Goal: Task Accomplishment & Management: Manage account settings

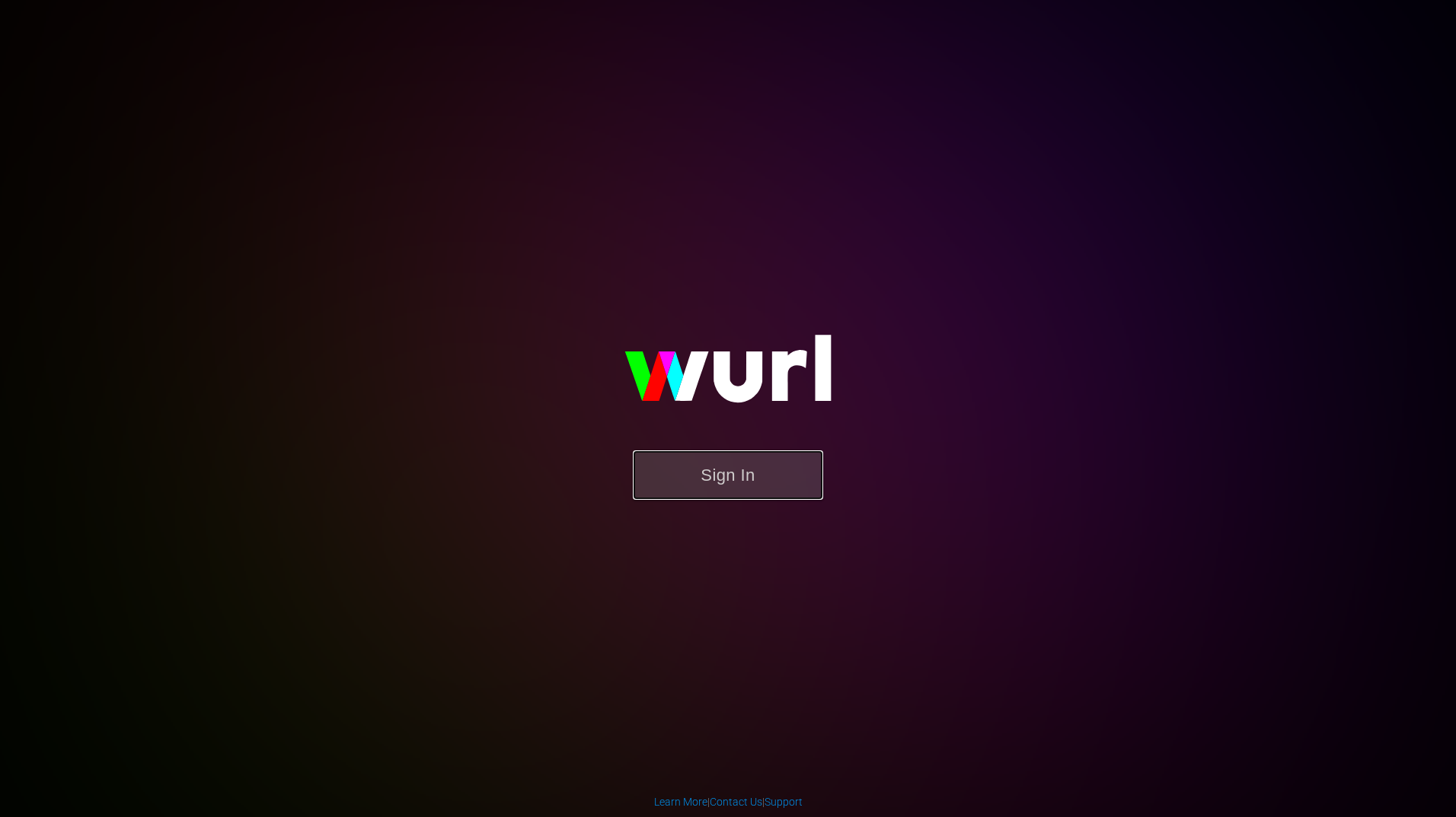
click at [736, 477] on button "Sign In" at bounding box center [728, 476] width 190 height 50
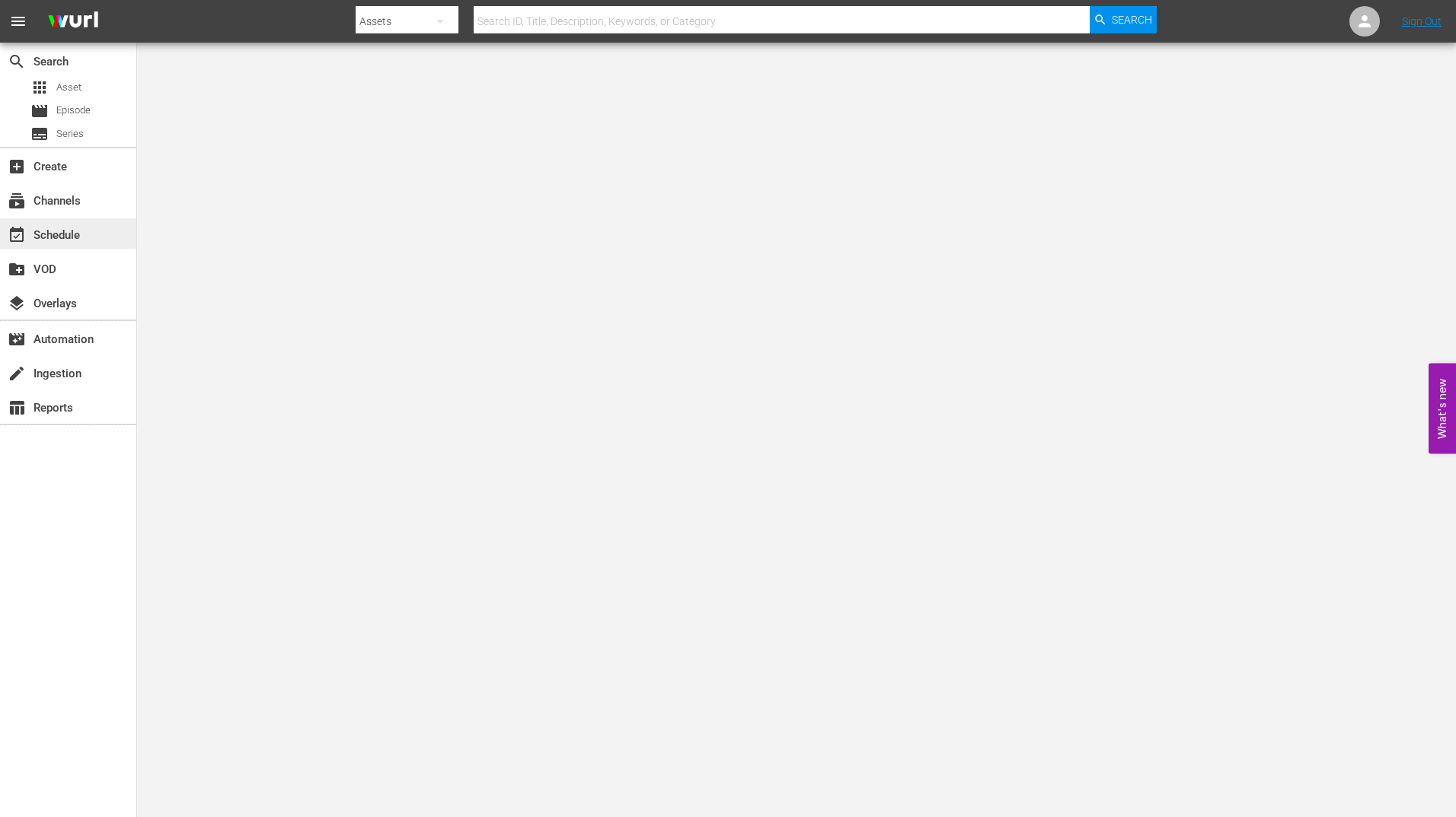
click at [59, 227] on div "event_available Schedule" at bounding box center [43, 232] width 85 height 13
click at [52, 205] on div "subscriptions Channels" at bounding box center [43, 198] width 85 height 13
click at [63, 230] on div "event_available Schedule" at bounding box center [43, 232] width 85 height 13
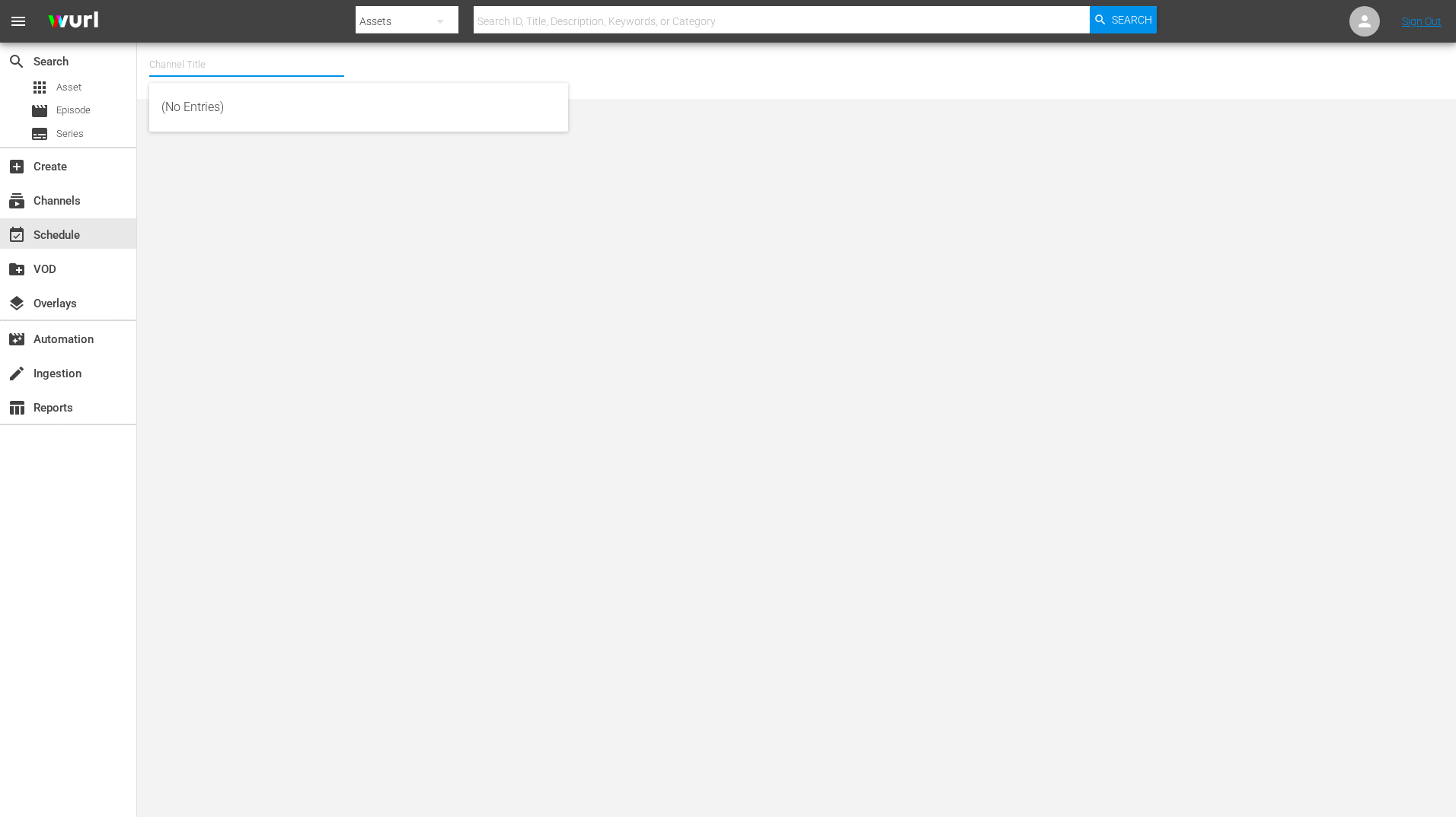
drag, startPoint x: 167, startPoint y: 60, endPoint x: 147, endPoint y: 79, distance: 27.6
click at [147, 79] on div "Channel Title No Channel Selected." at bounding box center [796, 70] width 1319 height 56
click at [157, 60] on input "text" at bounding box center [246, 64] width 195 height 36
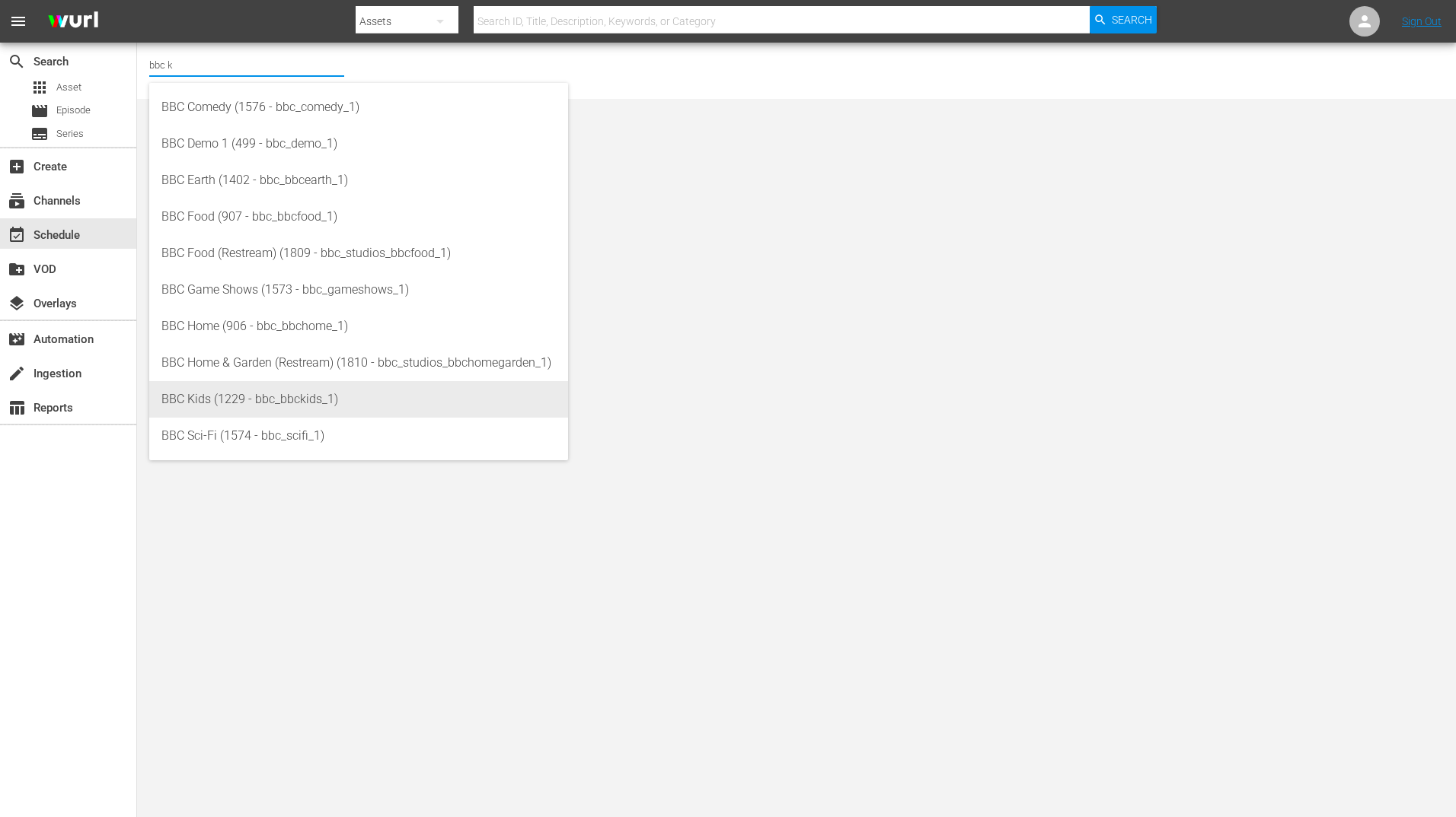
click at [226, 409] on div "BBC Kids (1229 - bbc_bbckids_1)" at bounding box center [358, 399] width 394 height 36
type input "BBC Kids (1229 - bbc_bbckids_1)"
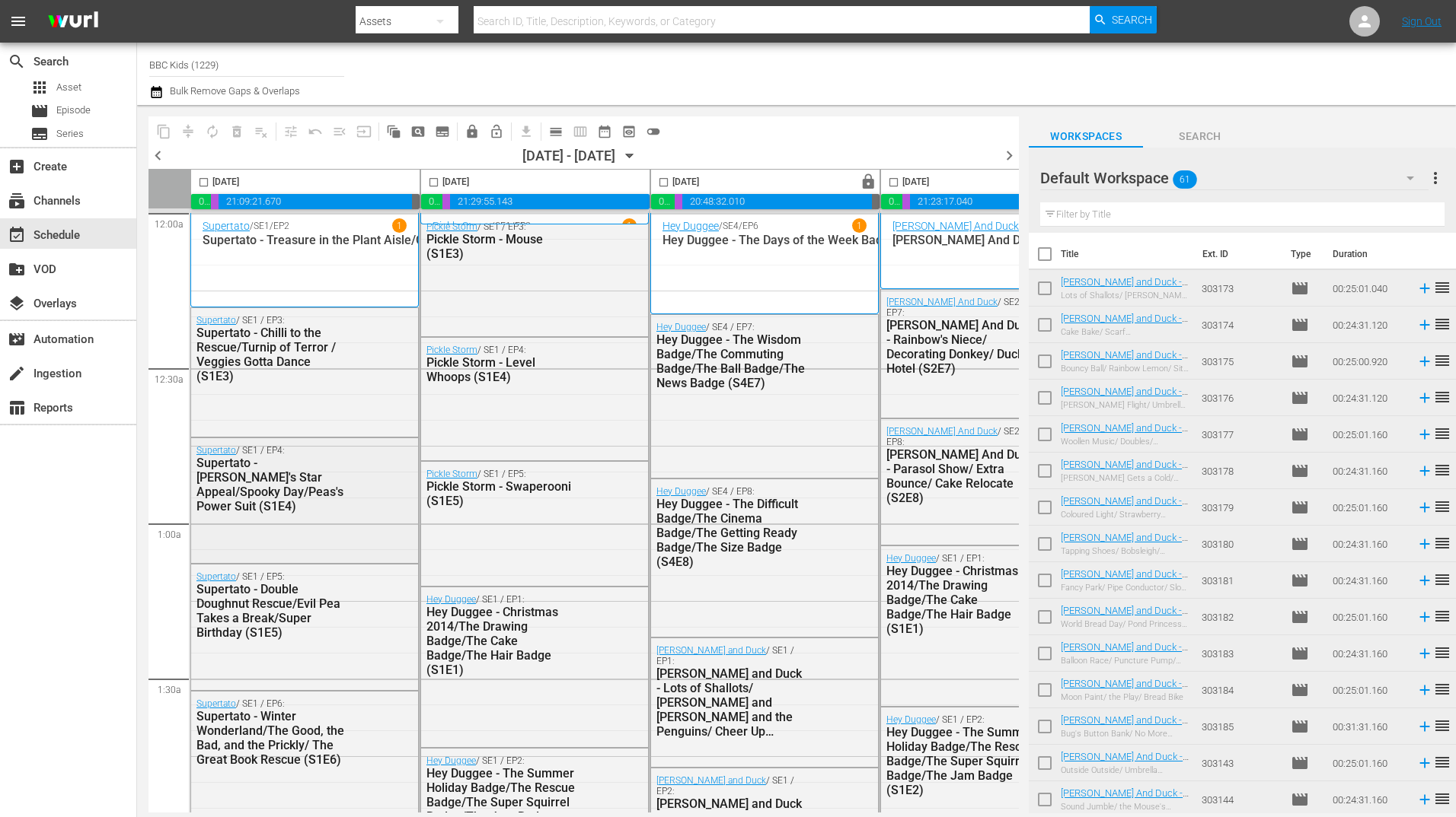
click at [212, 494] on div "Supertato - [PERSON_NAME]'s Star Appeal/Spooky Day/Peas's Power Suit (S1E4)" at bounding box center [271, 485] width 149 height 58
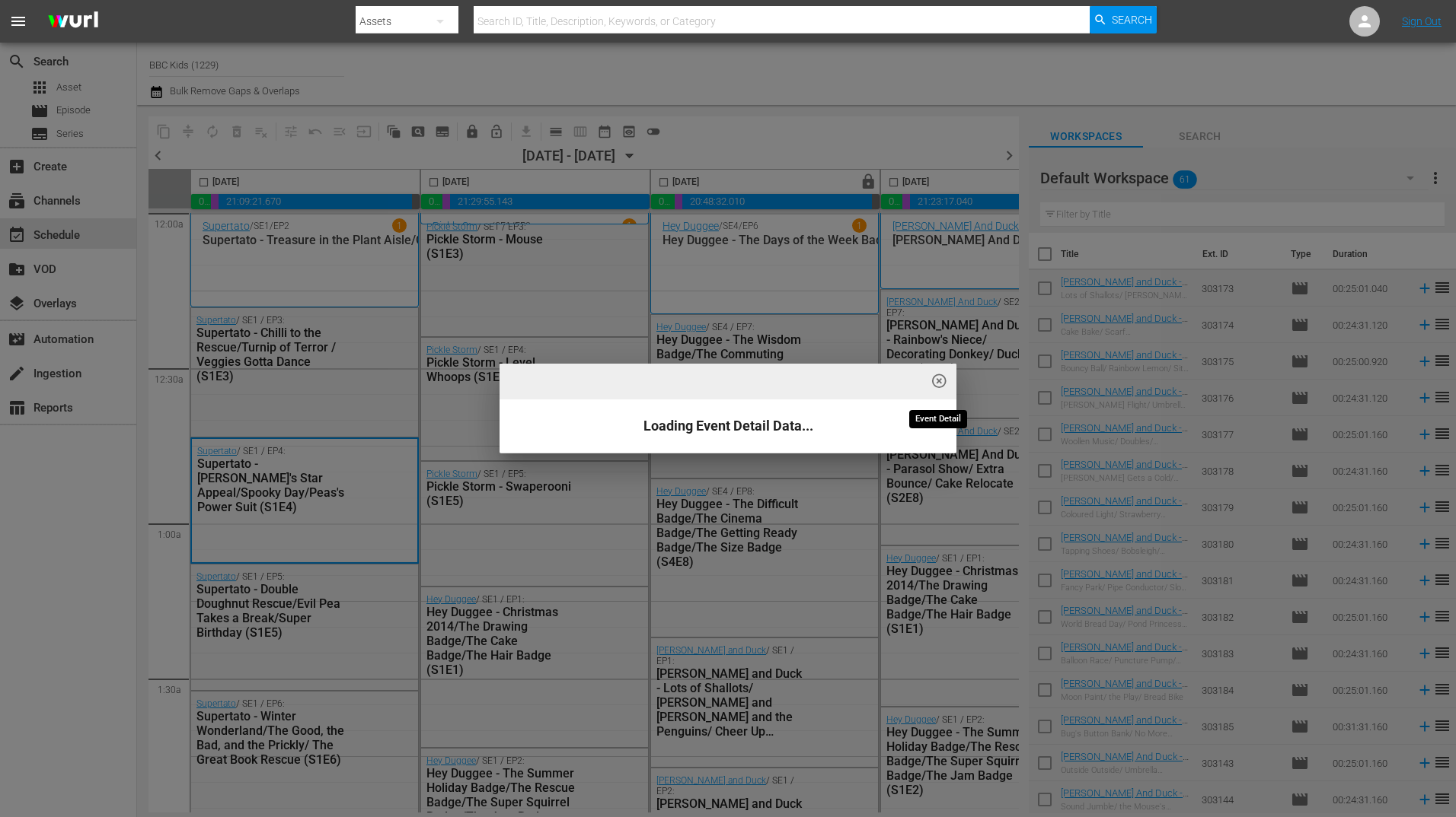
click at [938, 383] on span "highlight_off_icon" at bounding box center [939, 381] width 18 height 18
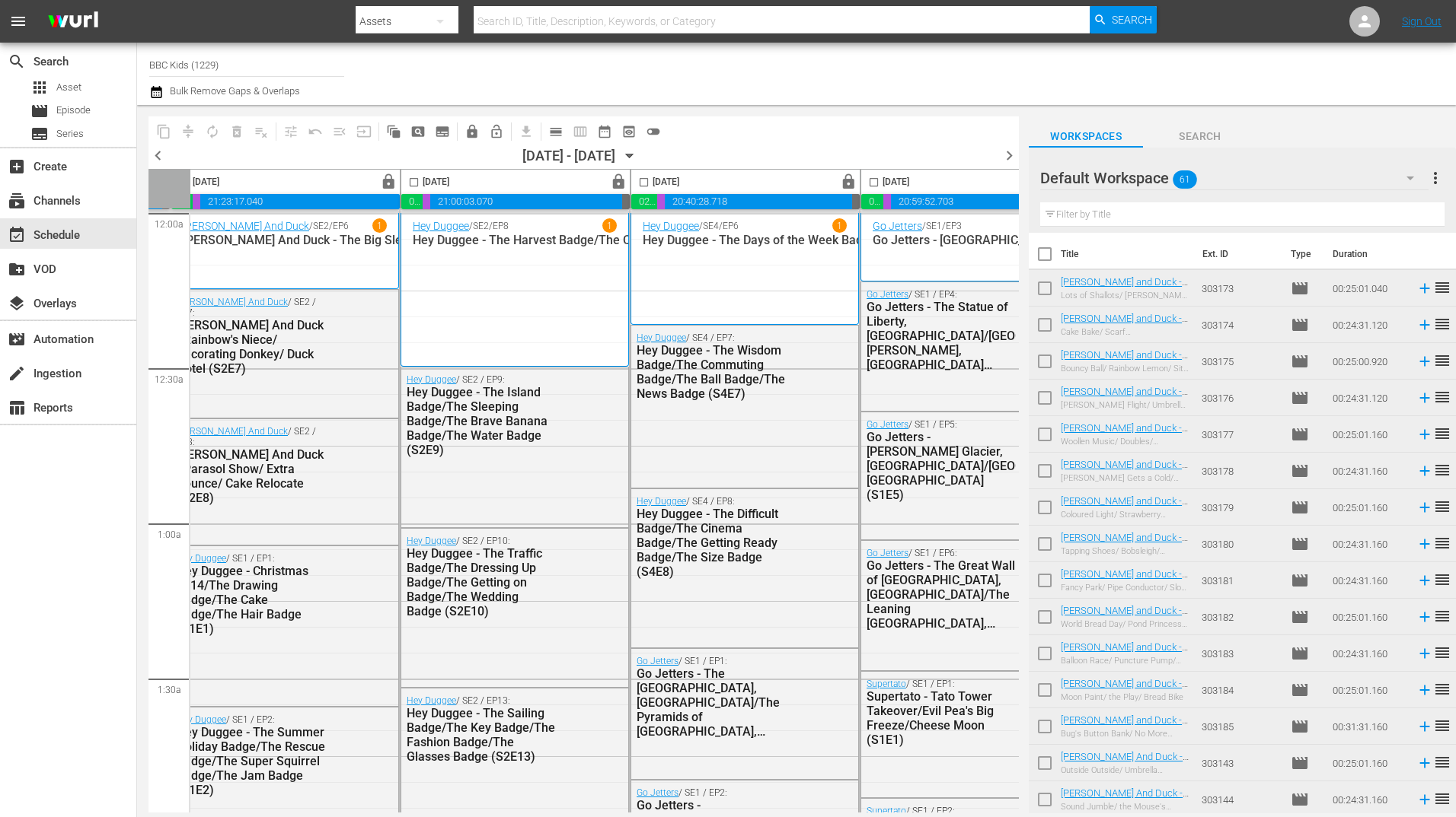
scroll to position [0, 787]
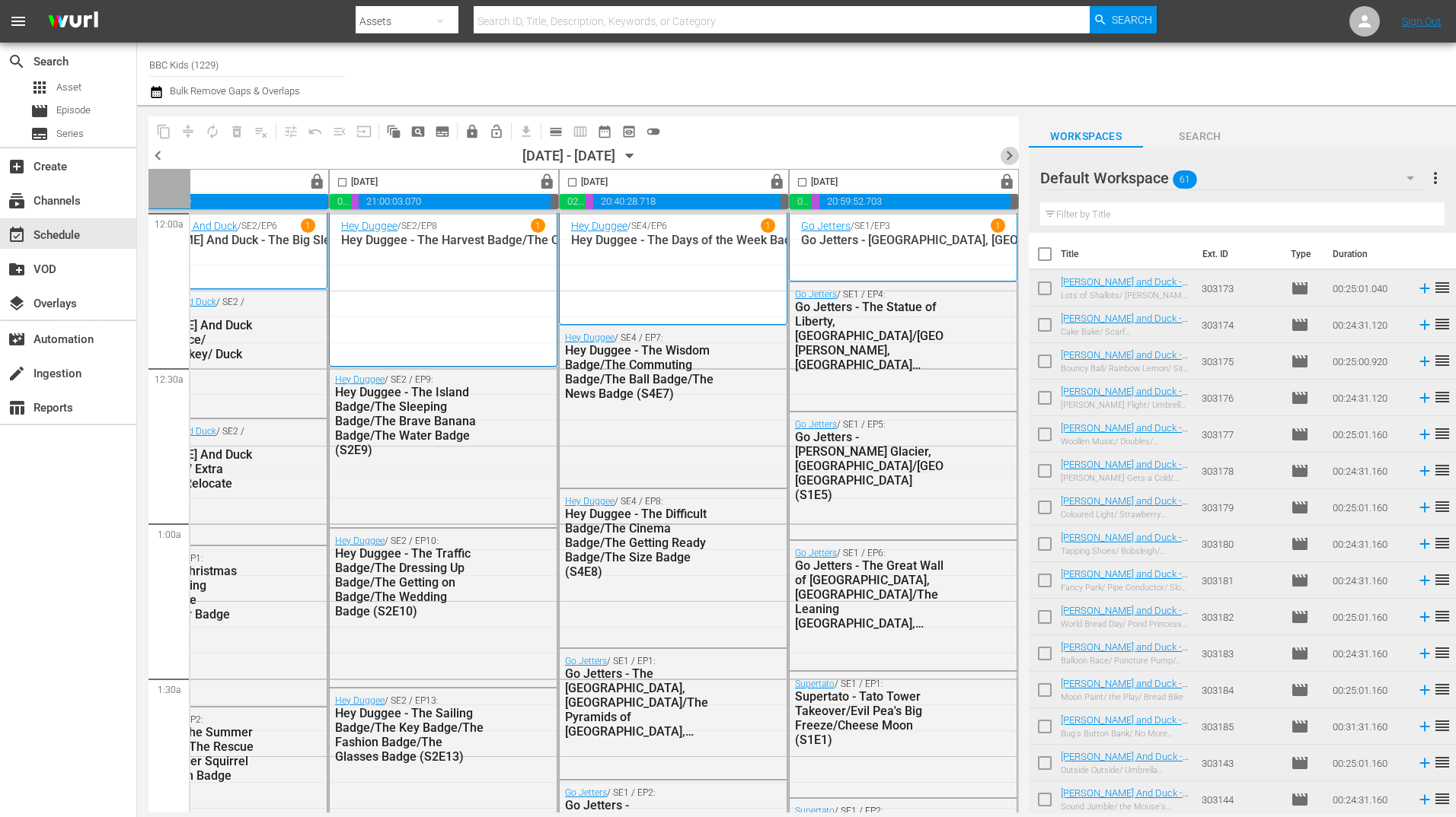
click at [1016, 146] on span "chevron_right" at bounding box center [1009, 155] width 19 height 19
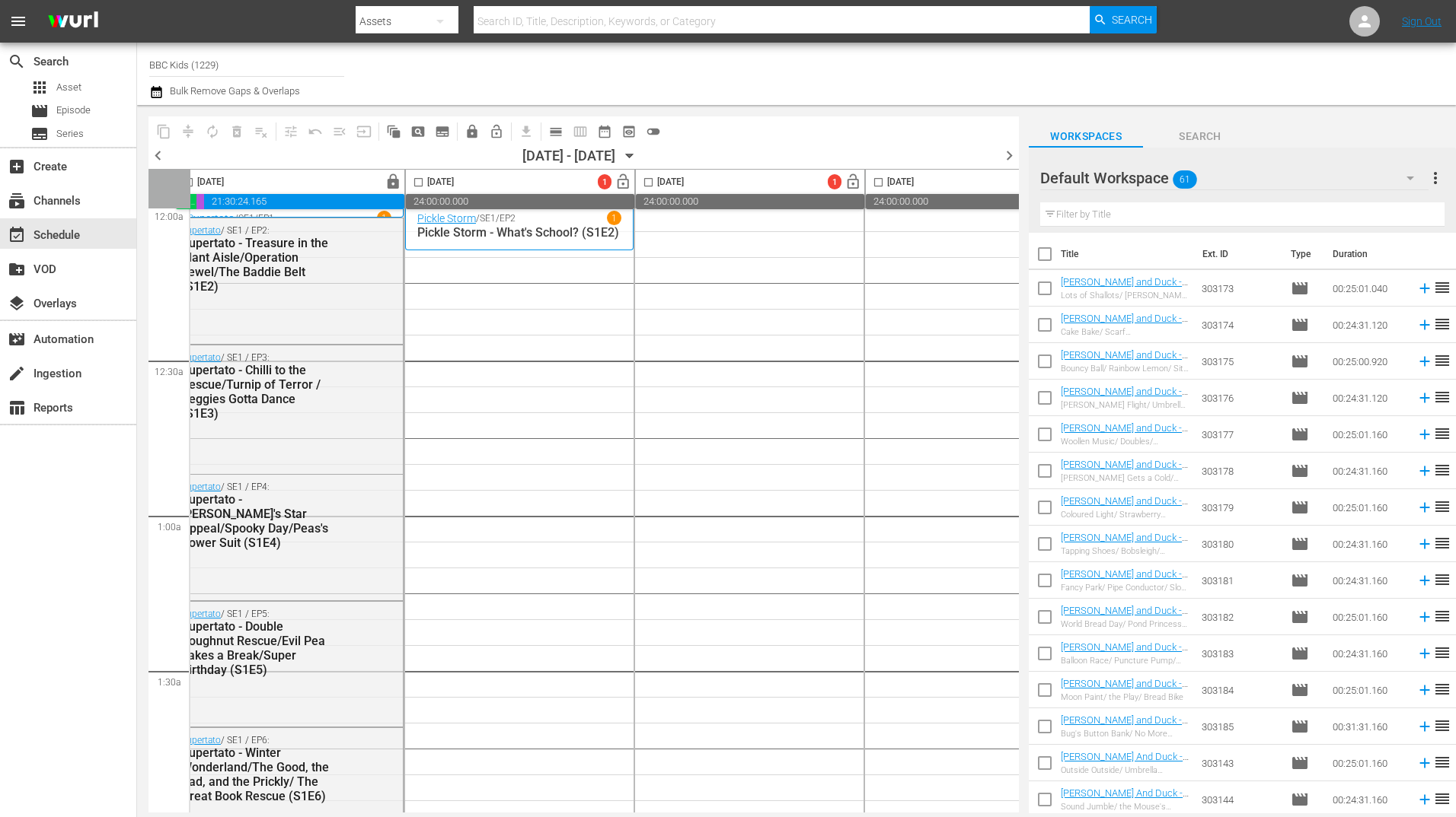
scroll to position [8, 0]
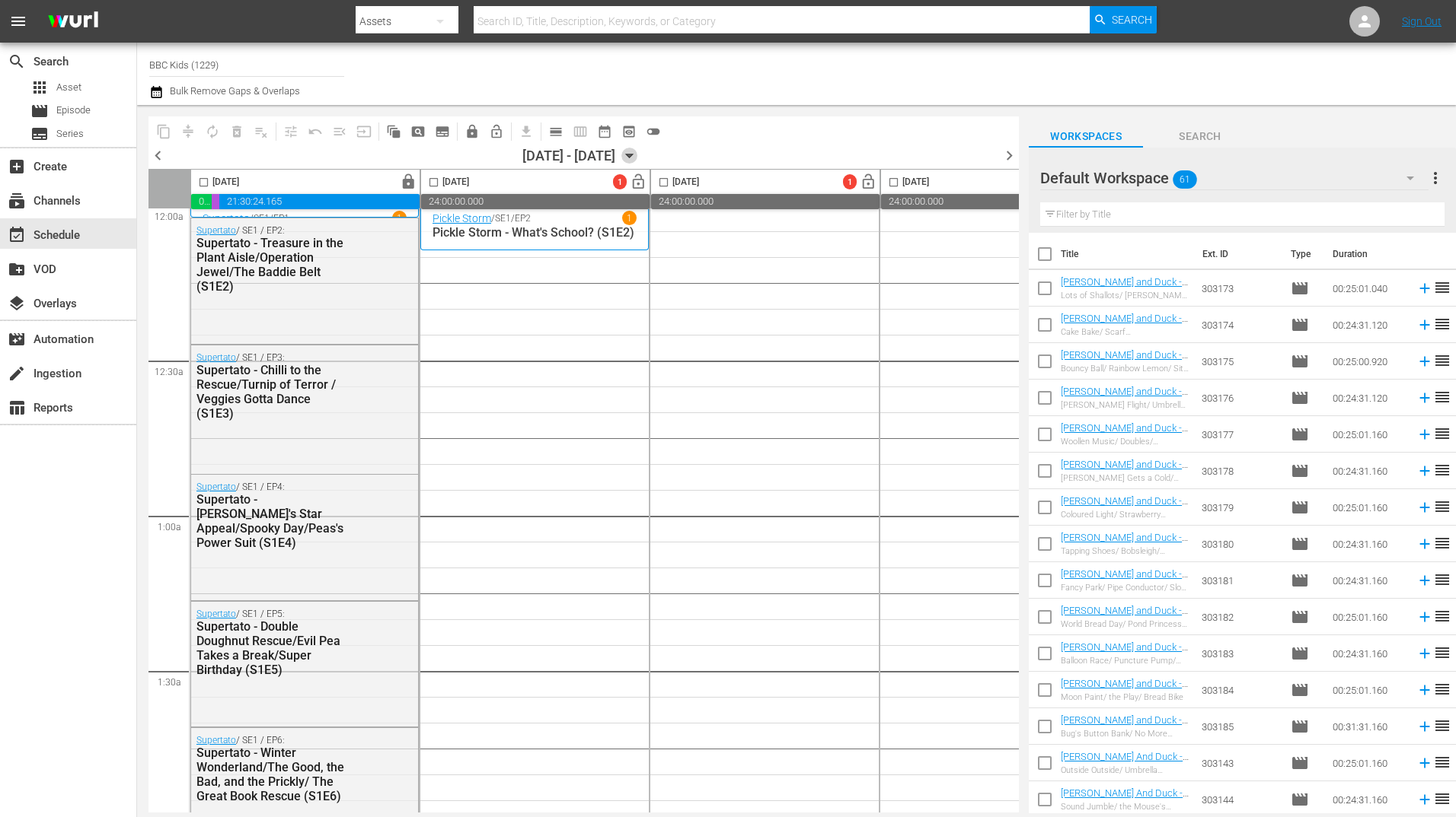
click at [638, 153] on icon "button" at bounding box center [630, 156] width 17 height 17
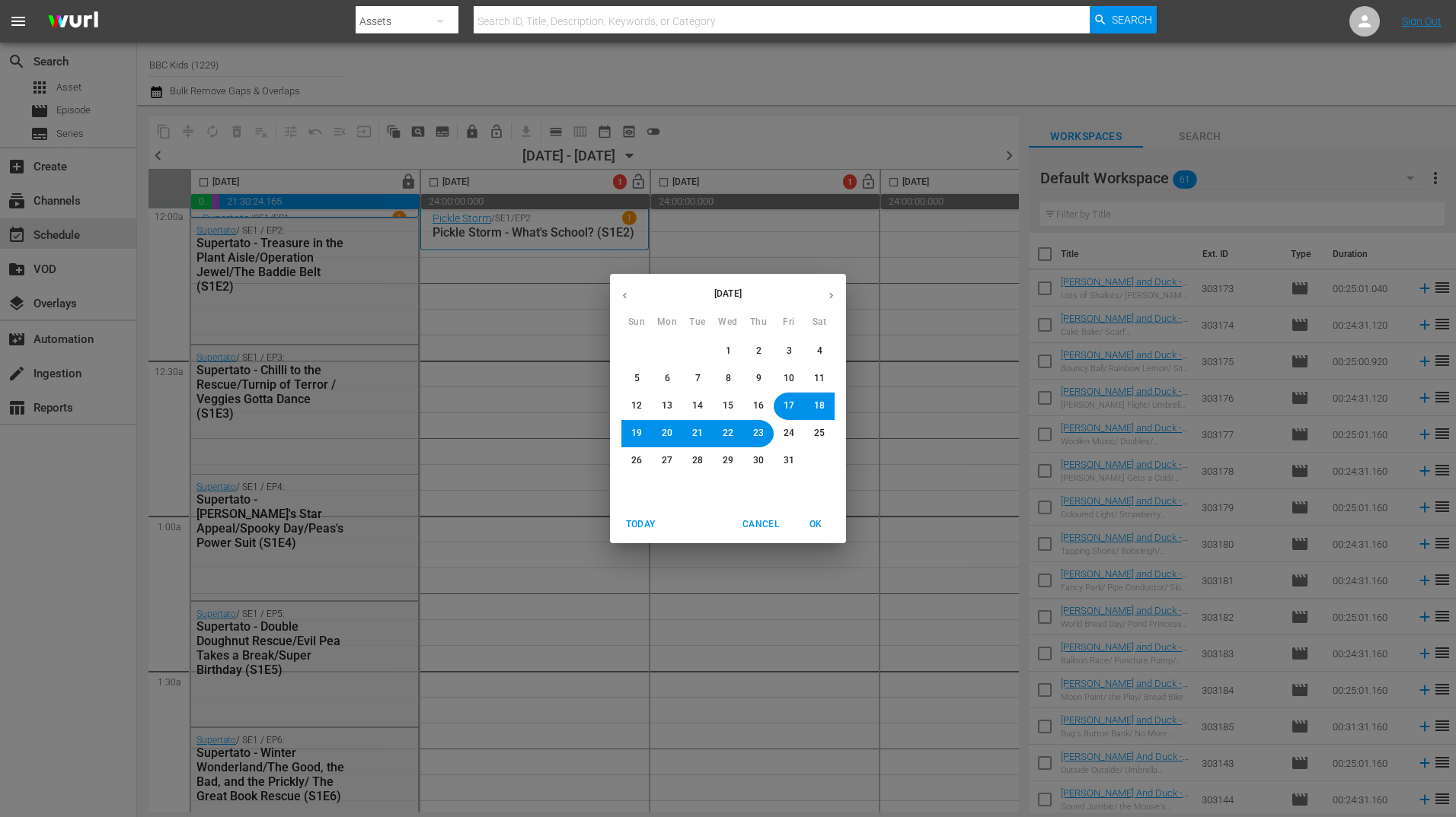
click at [819, 380] on span "11" at bounding box center [819, 379] width 11 height 13
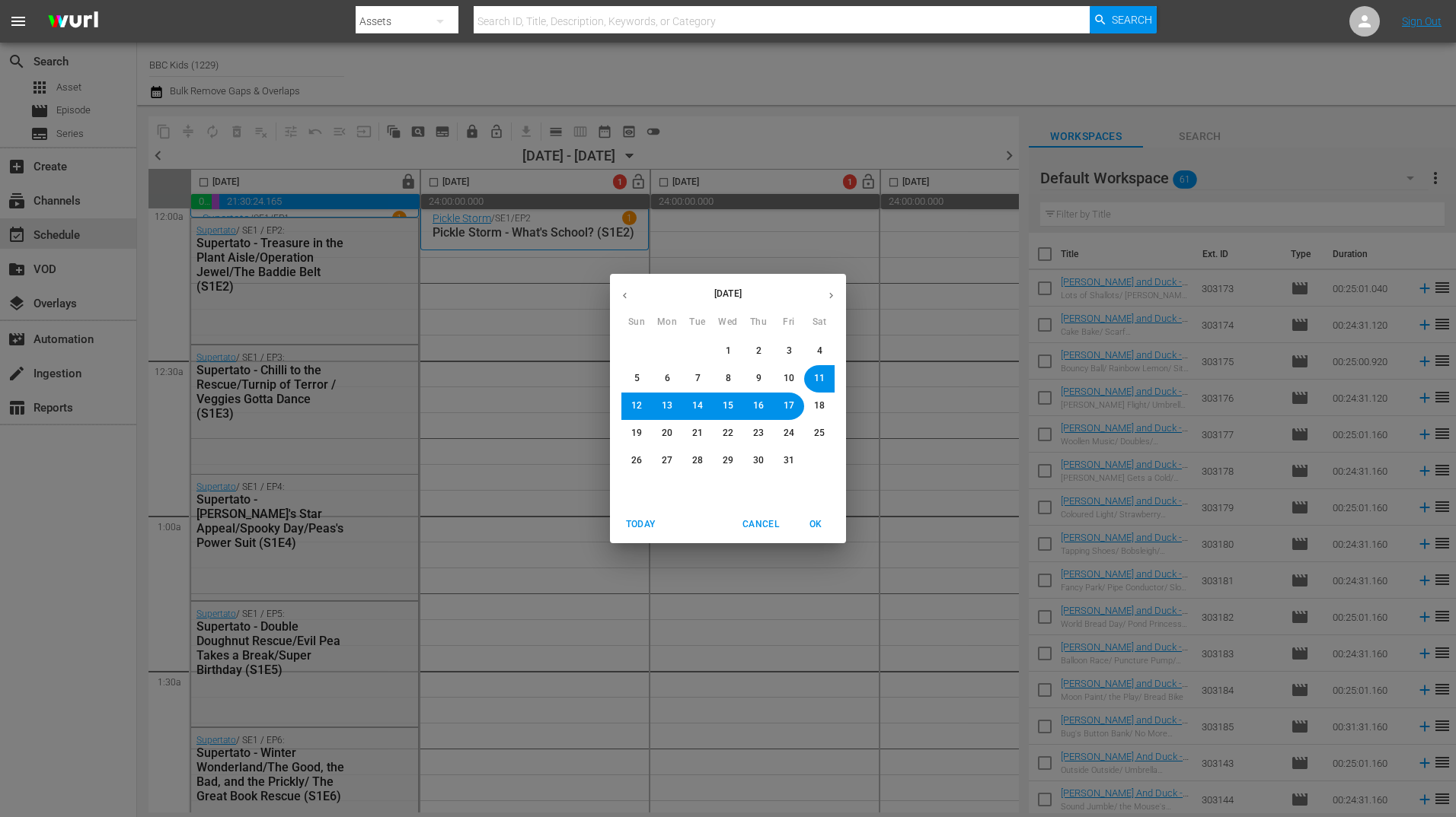
click at [817, 521] on span "OK" at bounding box center [815, 525] width 36 height 16
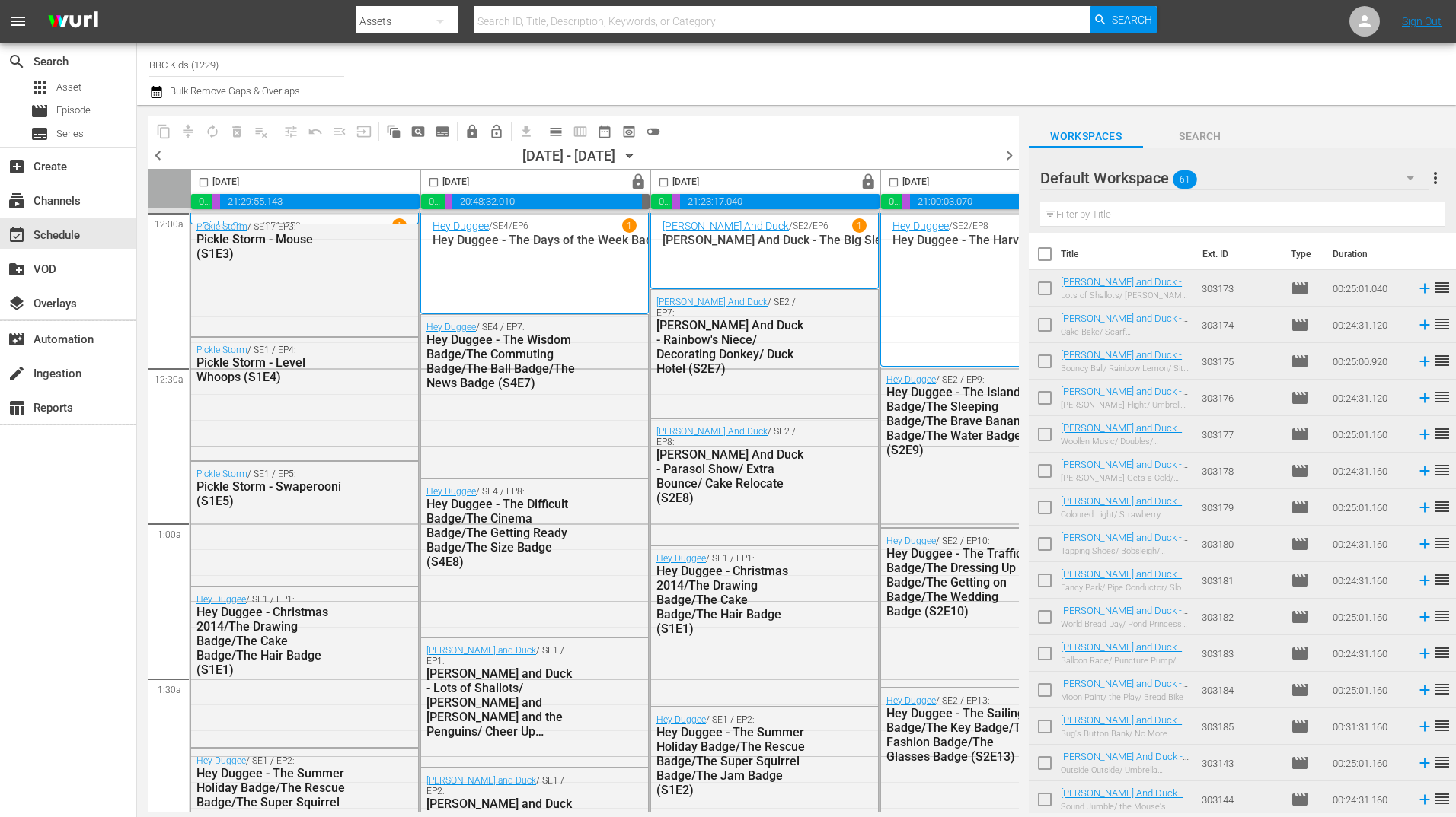
click at [204, 184] on input "checkbox" at bounding box center [204, 186] width 18 height 18
checkbox input "true"
click at [437, 188] on input "checkbox" at bounding box center [434, 186] width 18 height 18
checkbox input "true"
click at [666, 183] on input "checkbox" at bounding box center [664, 186] width 18 height 18
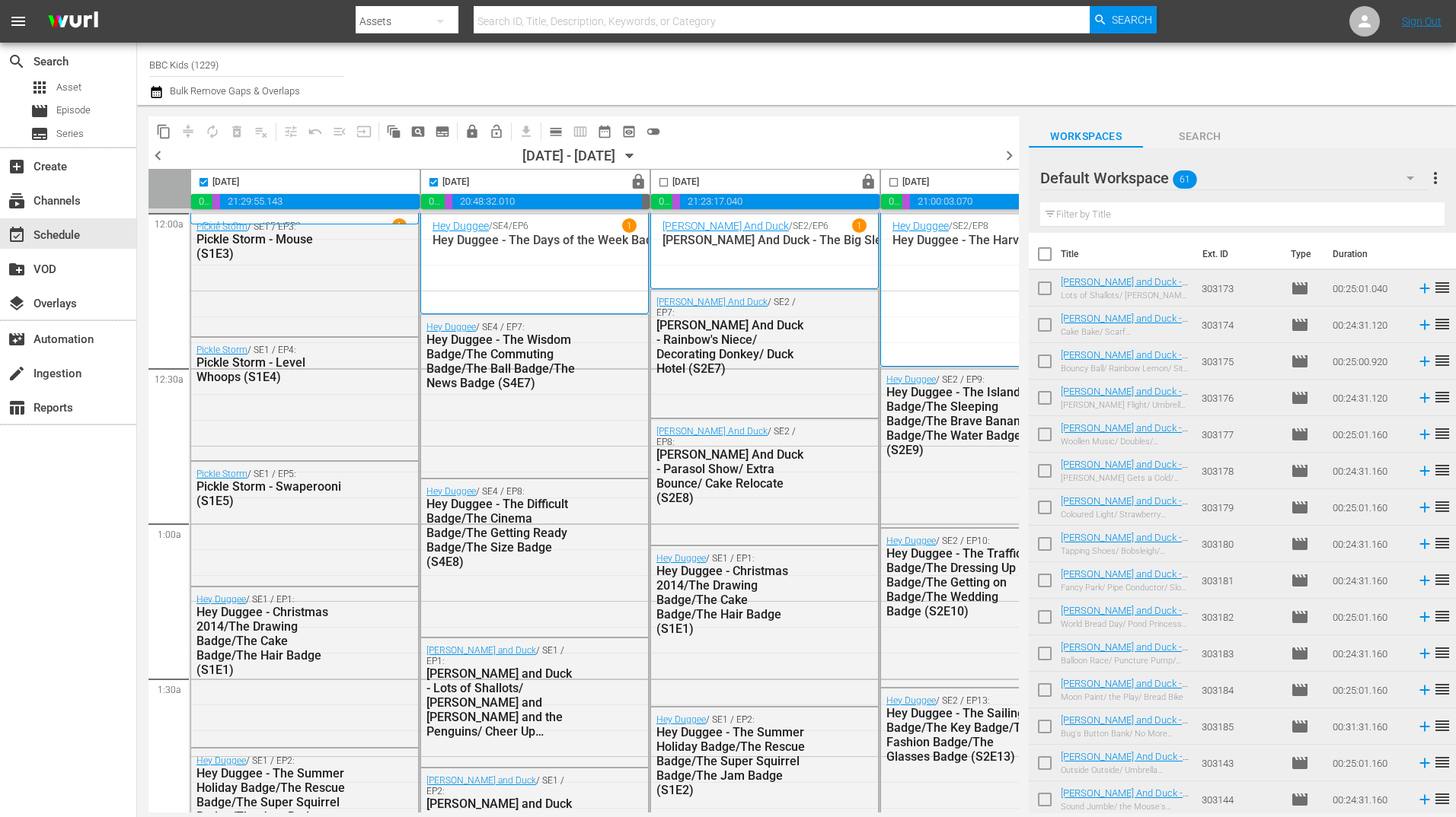
checkbox input "true"
click at [891, 186] on input "checkbox" at bounding box center [894, 186] width 18 height 18
checkbox input "true"
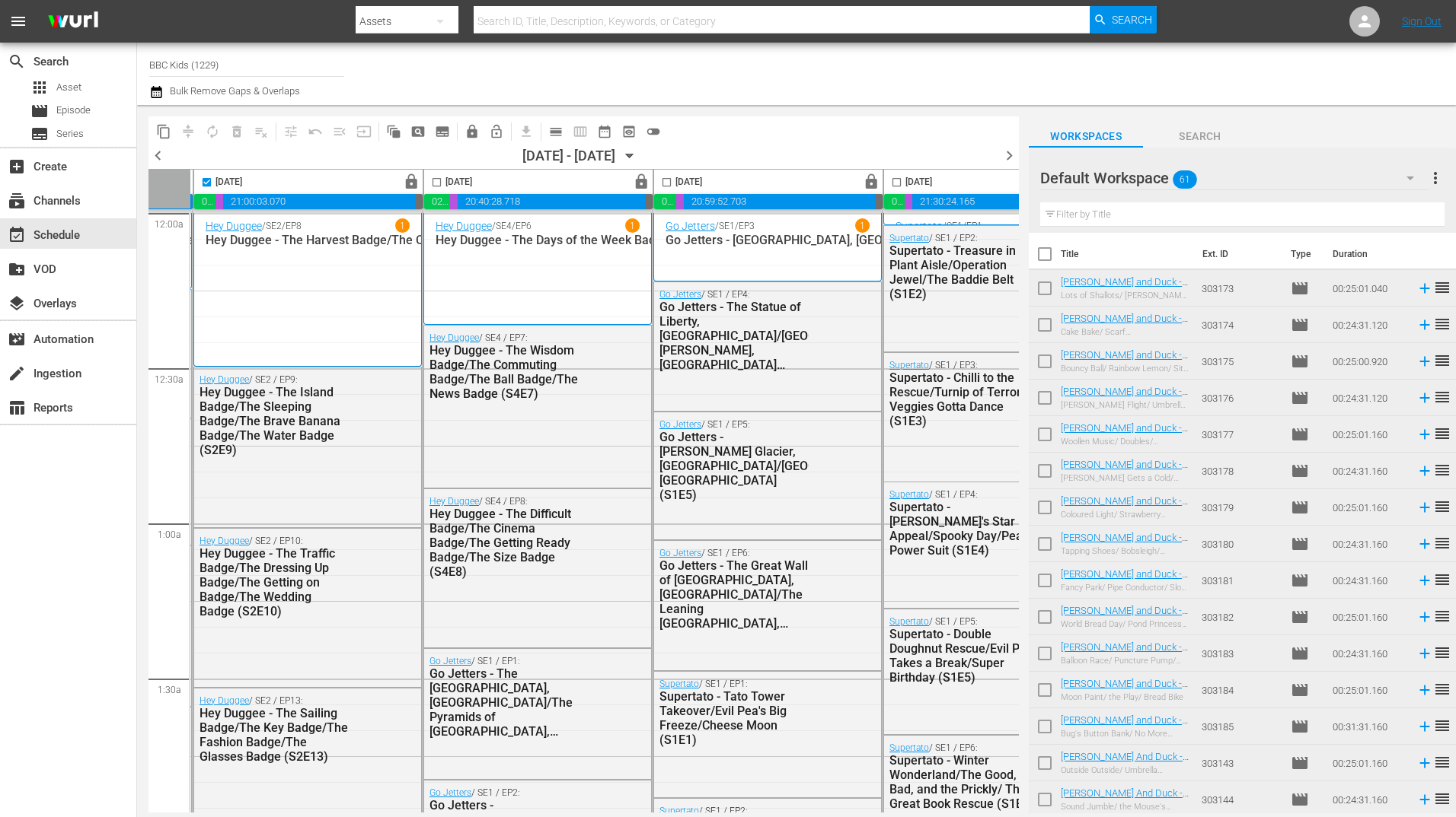
scroll to position [0, 688]
click at [437, 185] on input "checkbox" at bounding box center [436, 186] width 18 height 18
checkbox input "true"
click at [660, 183] on input "checkbox" at bounding box center [666, 186] width 18 height 18
checkbox input "true"
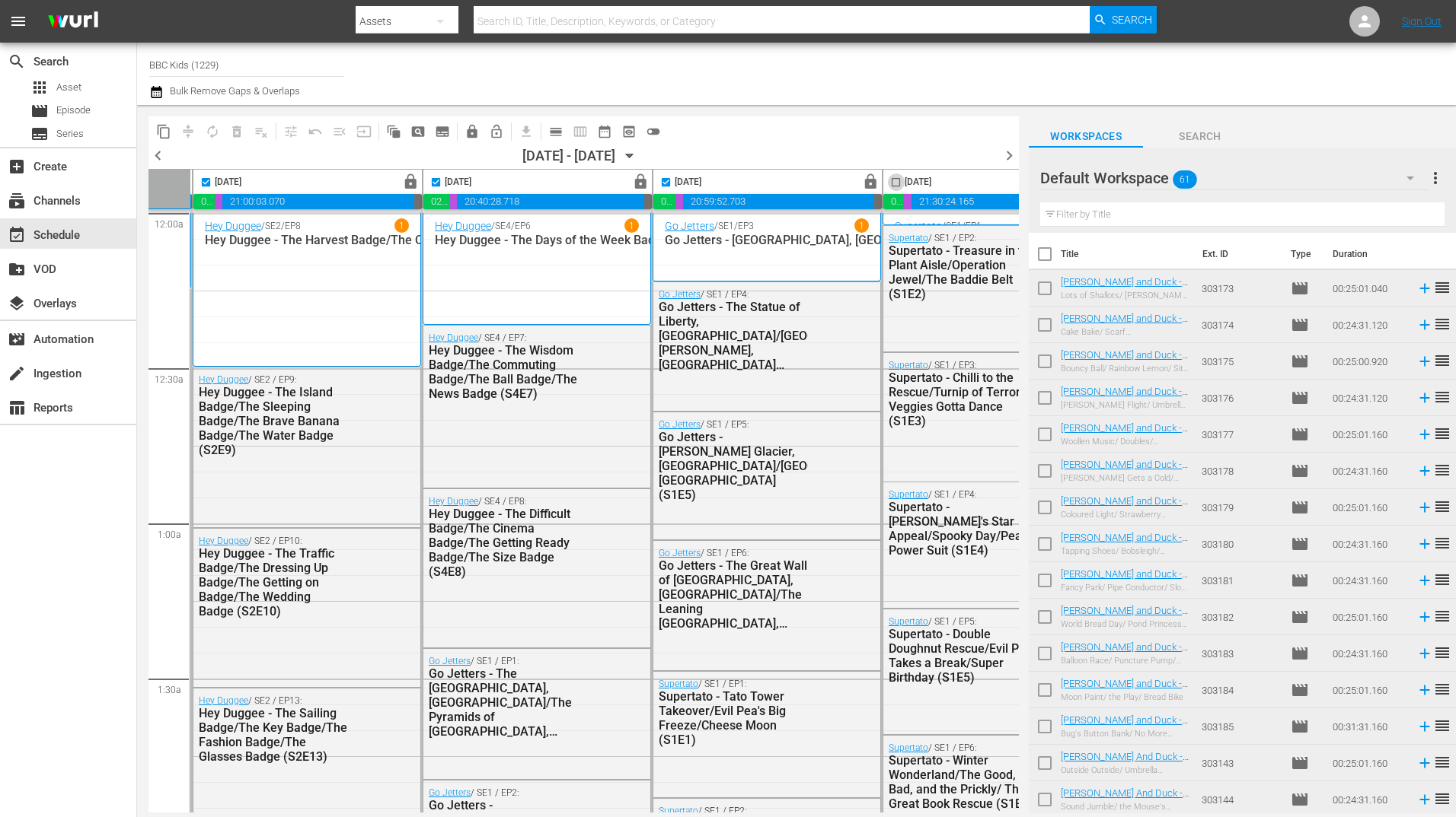
click at [892, 180] on input "checkbox" at bounding box center [896, 186] width 18 height 18
checkbox input "true"
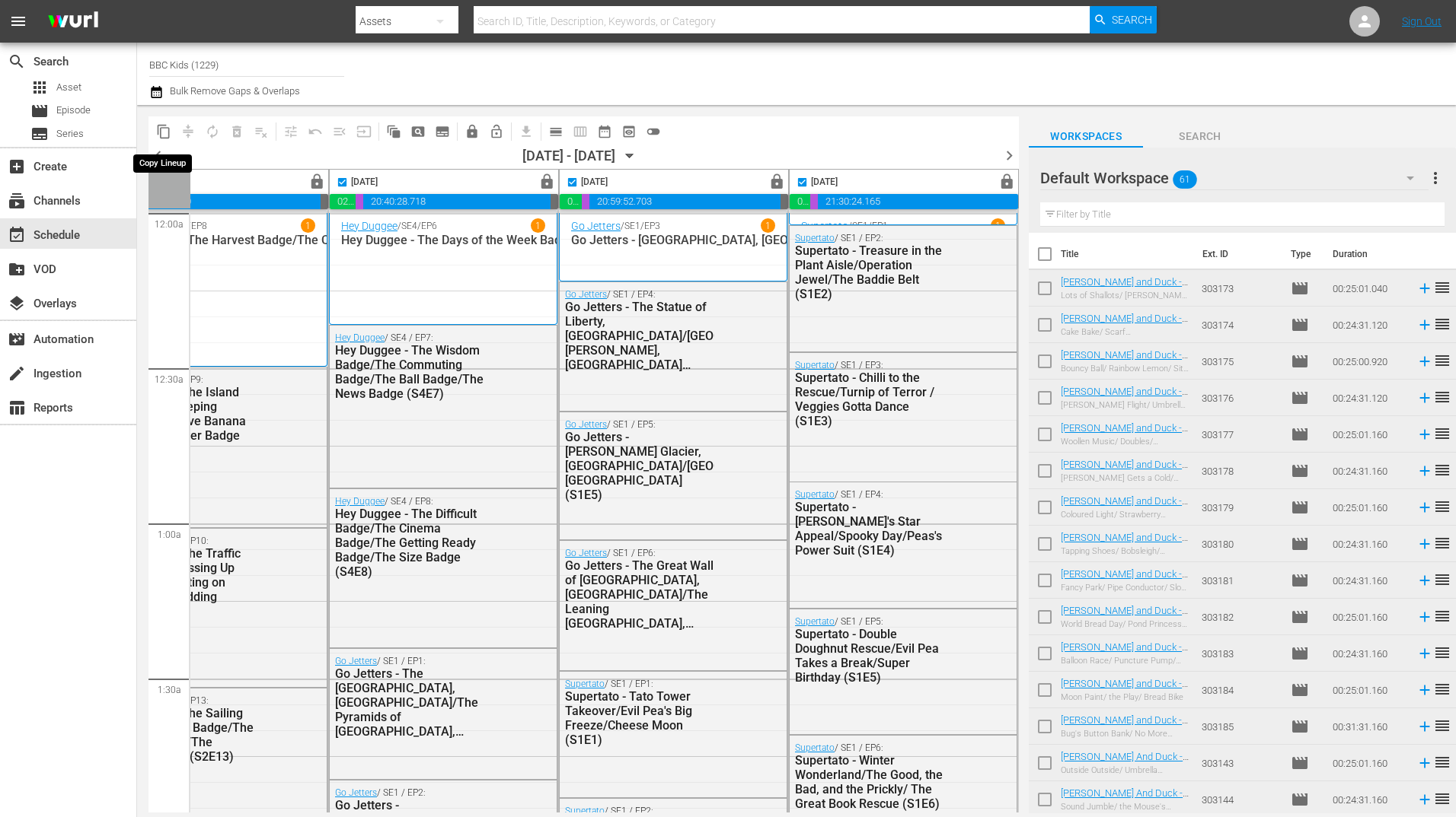
click at [161, 135] on span "content_copy" at bounding box center [164, 132] width 15 height 15
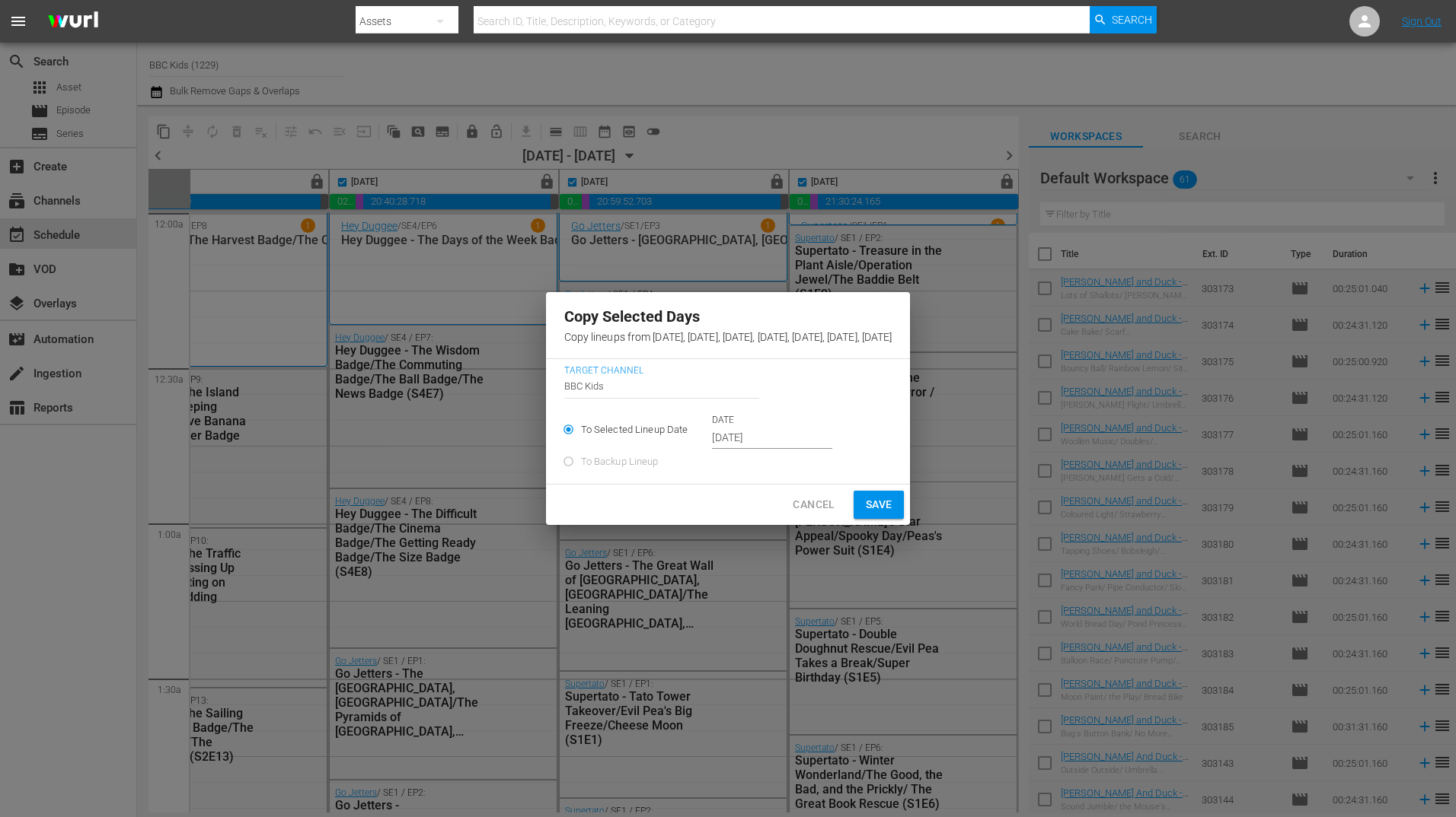
click at [712, 436] on input "Oct 11th 2025" at bounding box center [771, 438] width 120 height 23
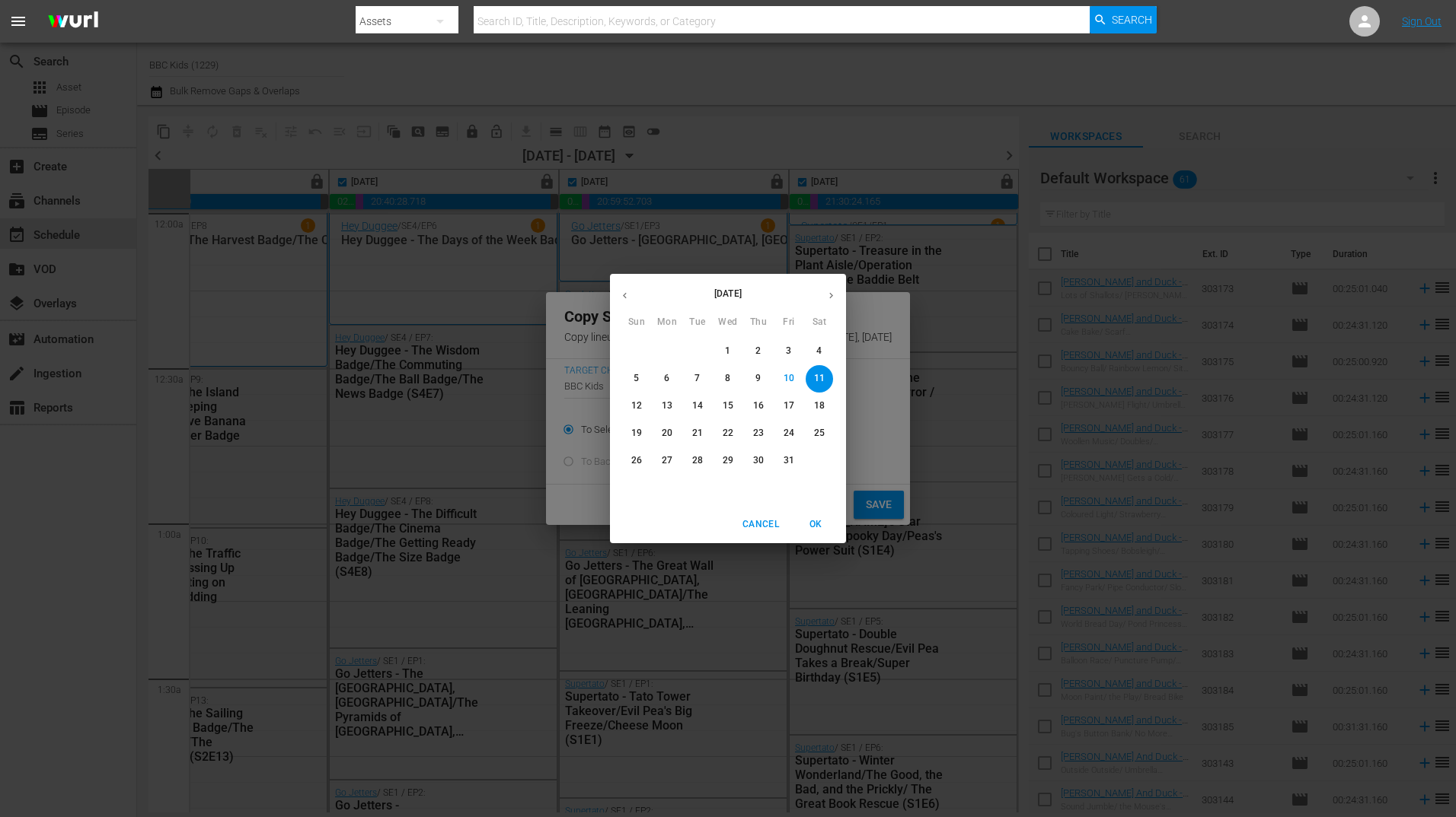
click at [816, 405] on p "18" at bounding box center [819, 405] width 11 height 13
type input "Oct 18th 2025"
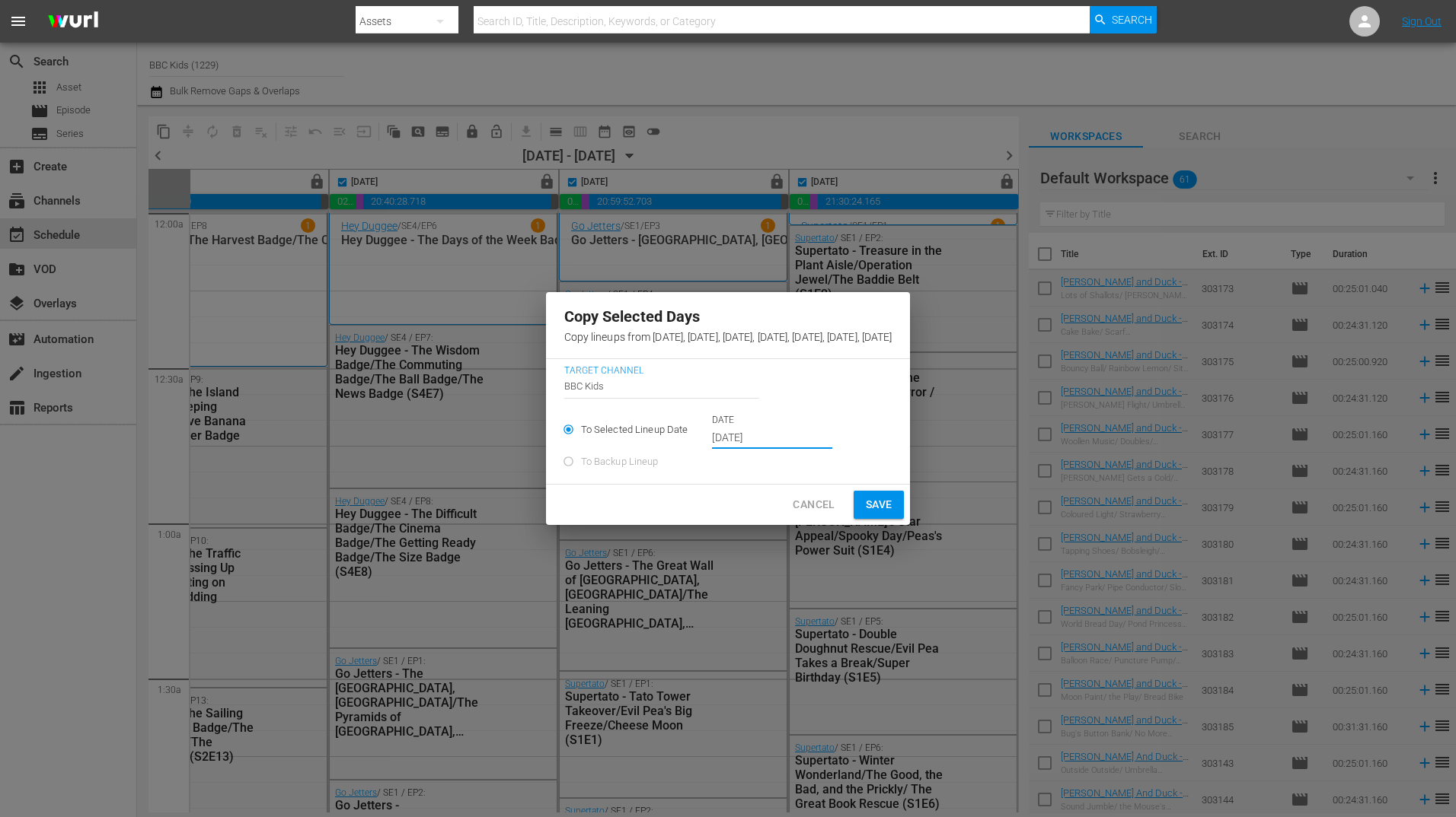
click at [892, 510] on span "Save" at bounding box center [879, 504] width 27 height 19
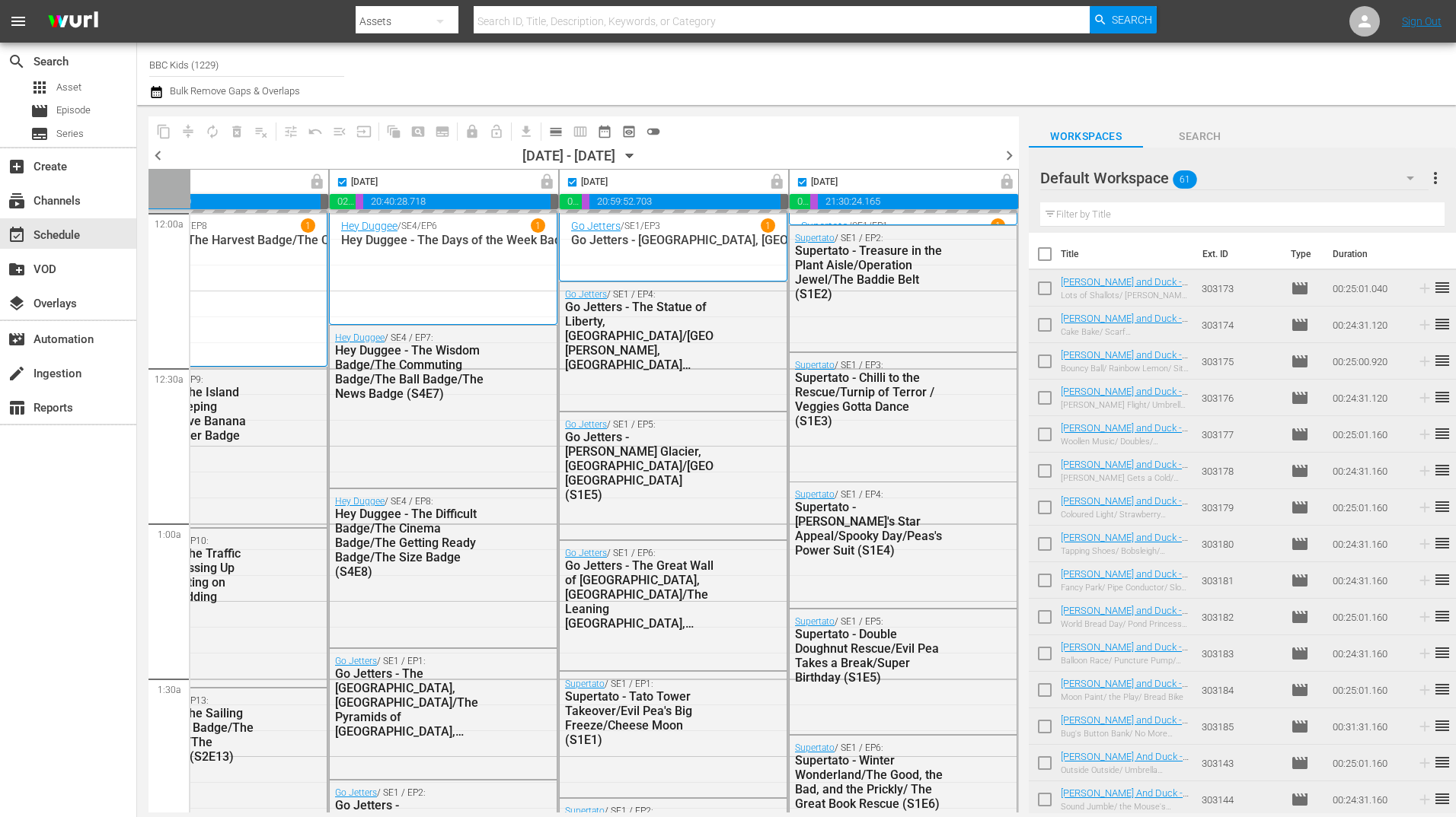
checkbox input "false"
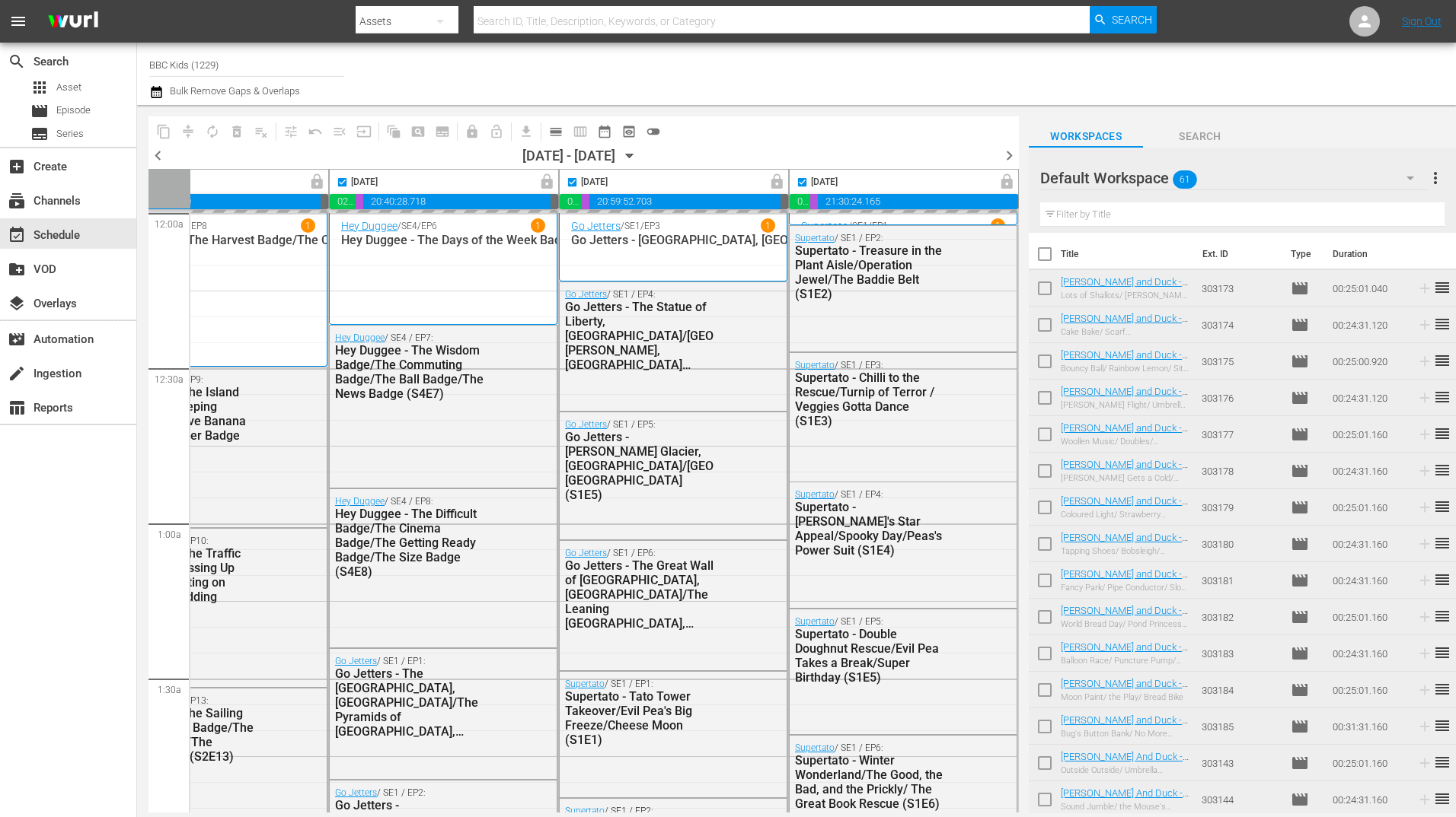
checkbox input "false"
click at [638, 153] on icon "button" at bounding box center [630, 156] width 17 height 17
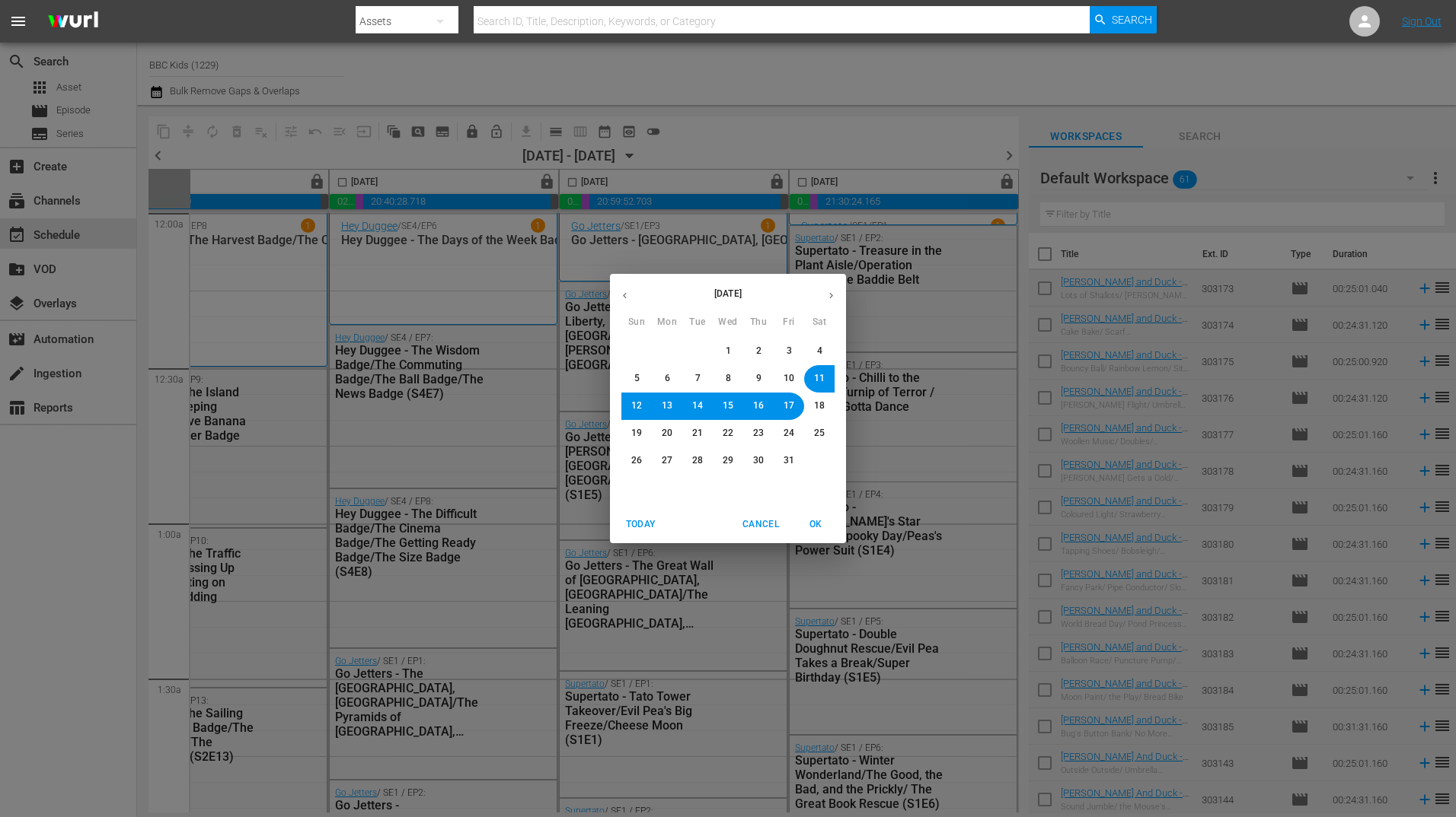
click at [826, 409] on button "18" at bounding box center [819, 406] width 28 height 28
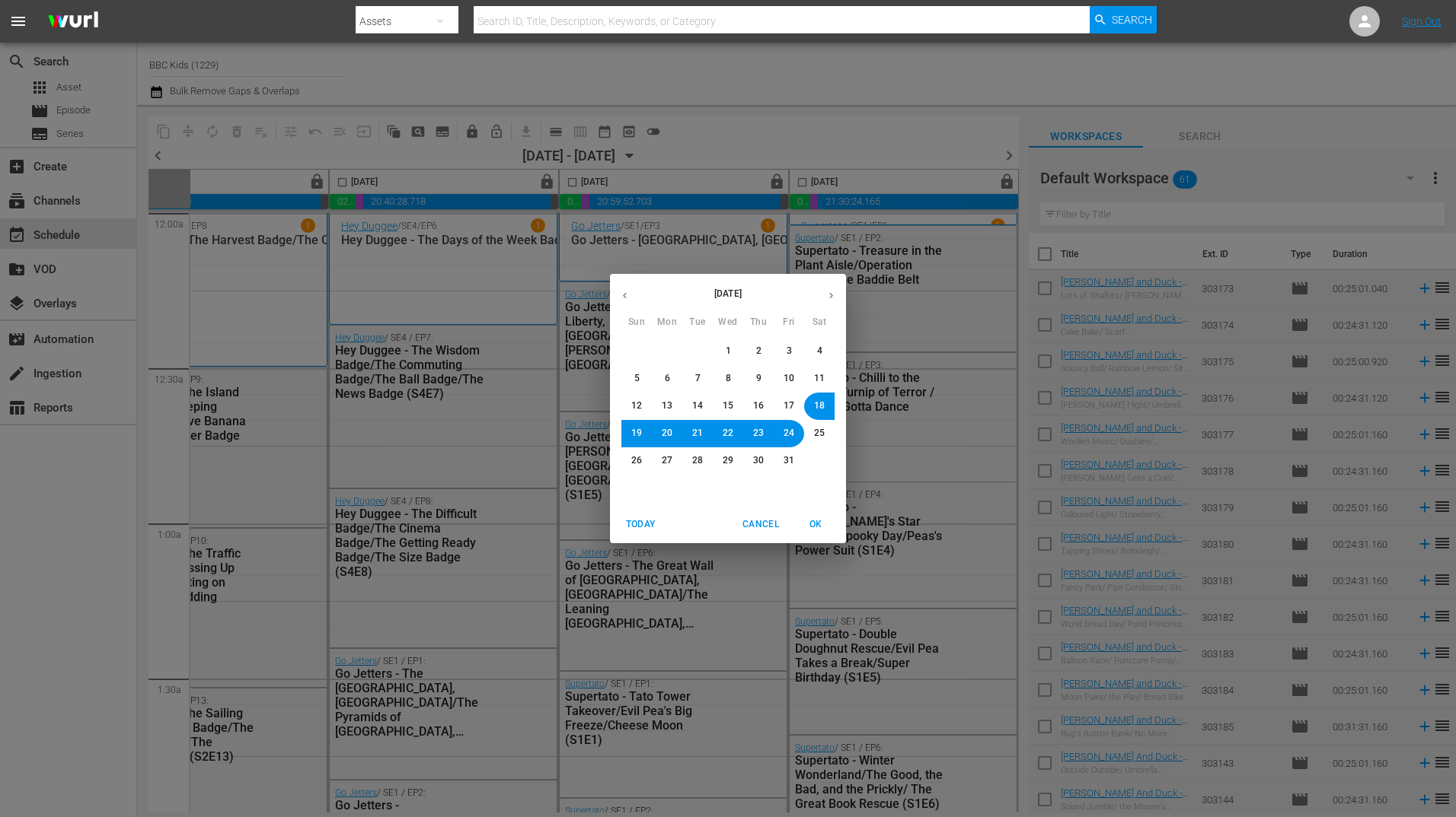
click at [817, 529] on span "OK" at bounding box center [815, 525] width 36 height 16
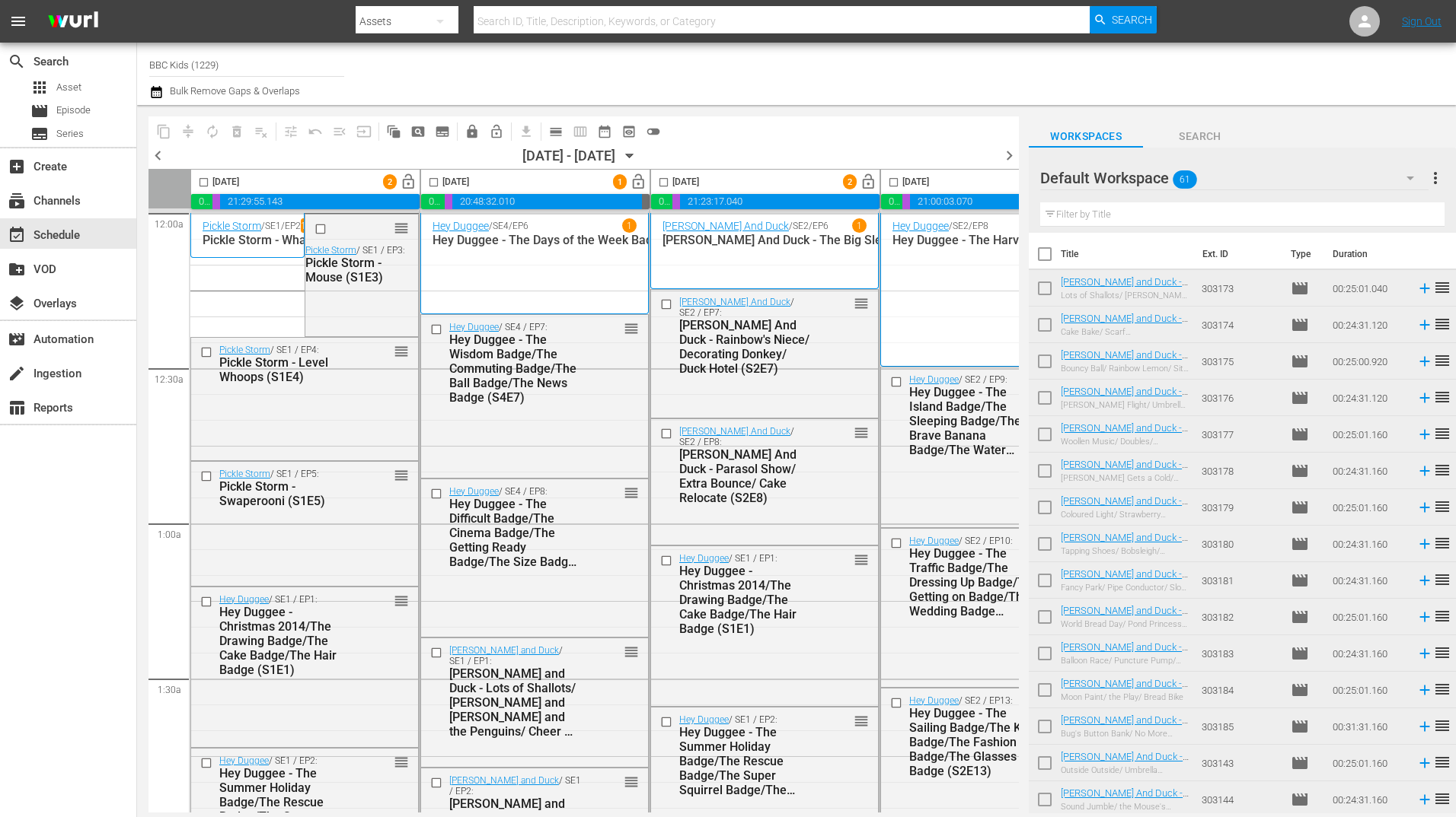
click at [157, 90] on icon "button" at bounding box center [157, 92] width 11 height 12
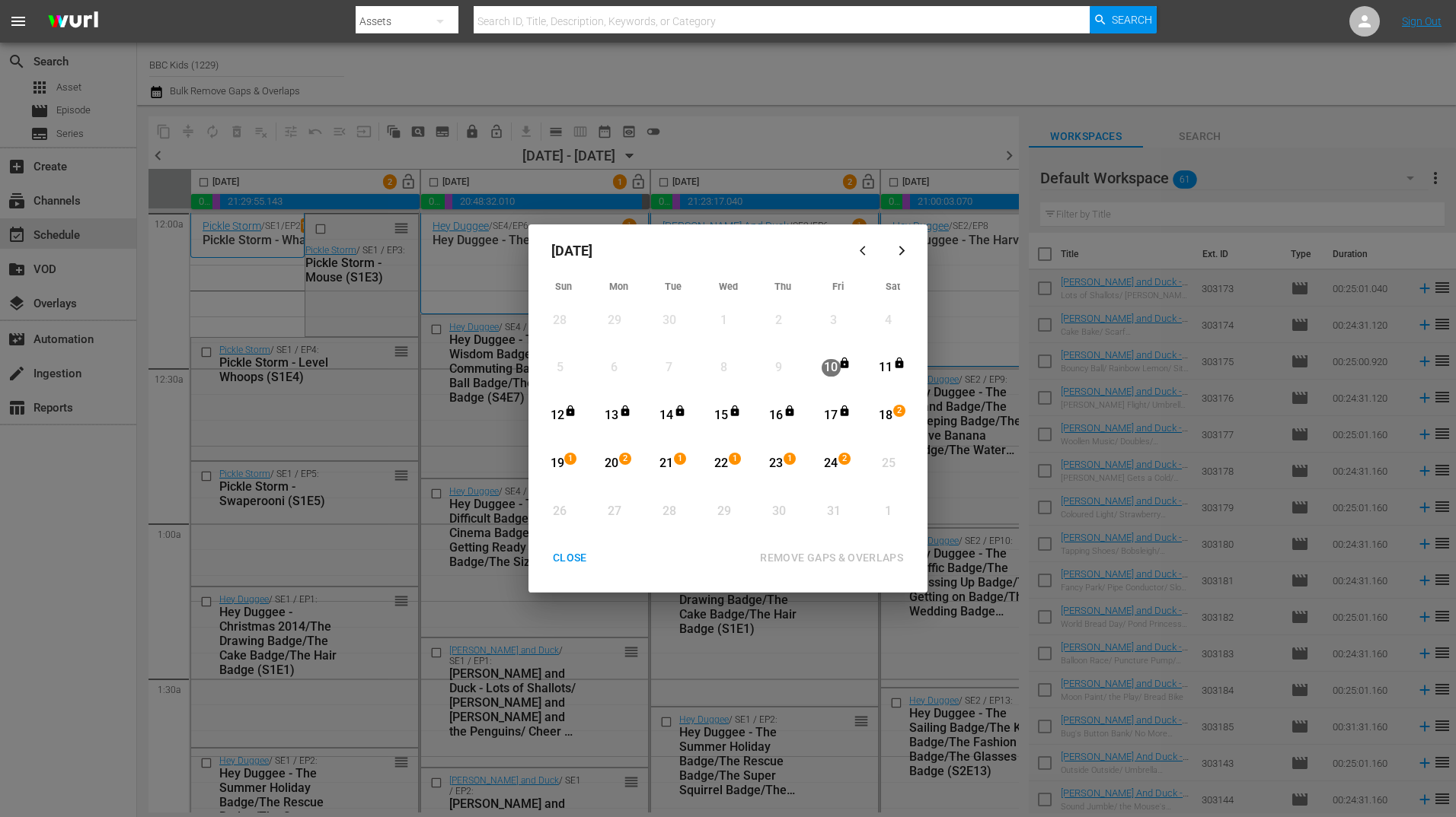
click at [883, 414] on div "18" at bounding box center [885, 416] width 19 height 18
click at [825, 469] on div "24" at bounding box center [831, 464] width 19 height 18
click at [843, 564] on div "REMOVE GAPS & OVERLAPS" at bounding box center [832, 557] width 167 height 19
click at [825, 404] on div "17" at bounding box center [831, 417] width 19 height 42
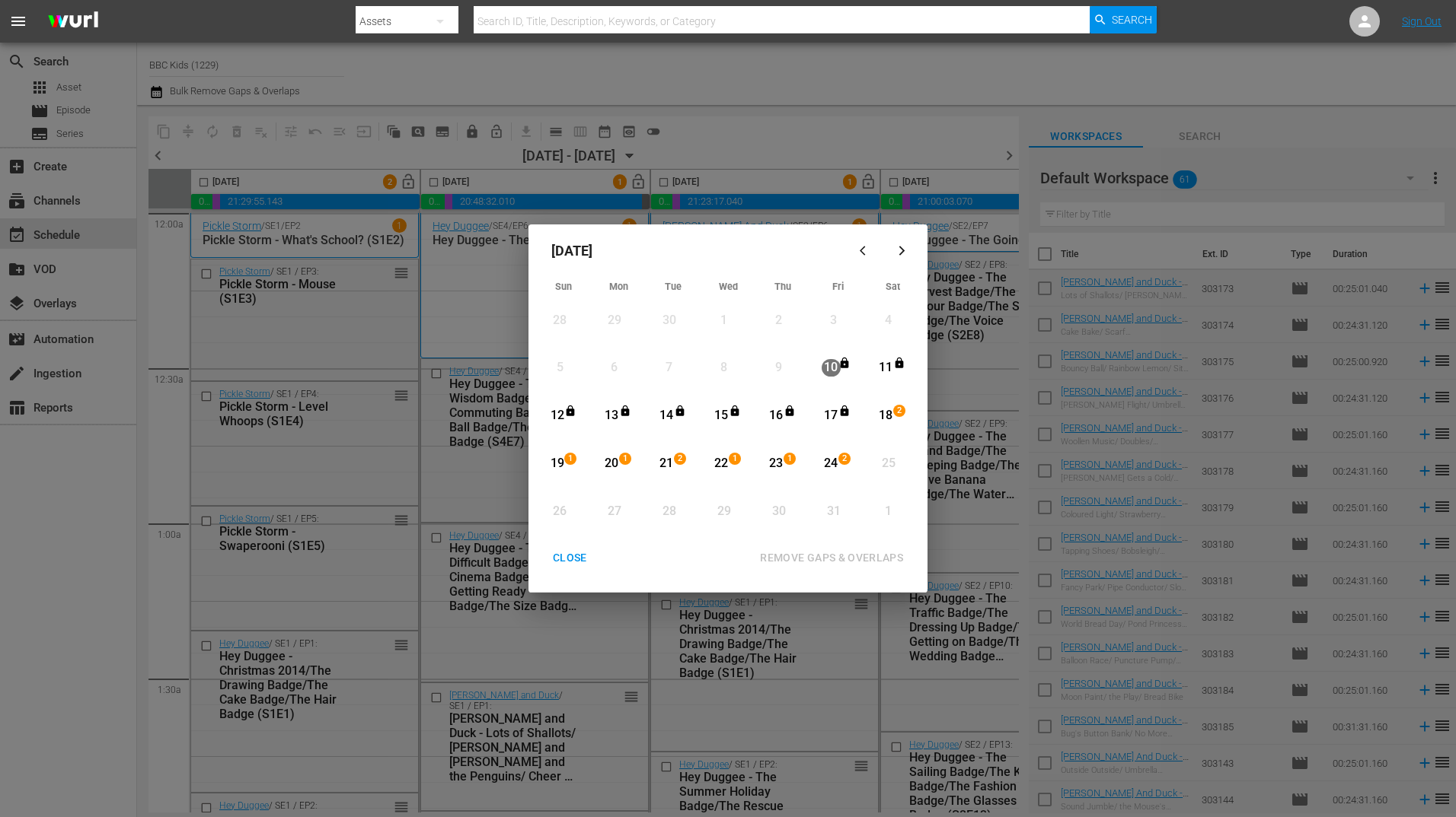
click at [586, 551] on div "CLOSE" at bounding box center [570, 557] width 59 height 19
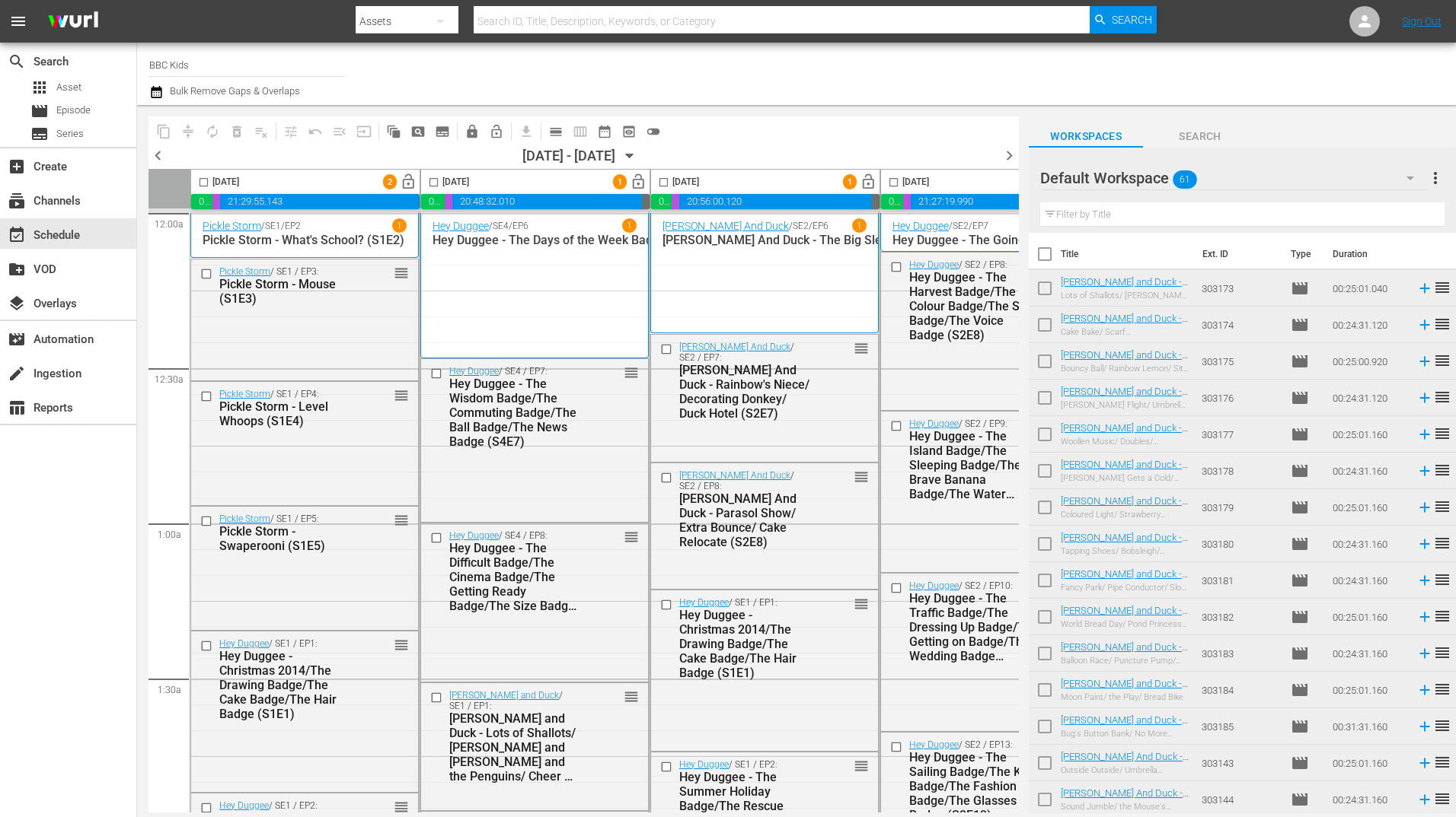
click at [202, 184] on input "checkbox" at bounding box center [204, 186] width 18 height 18
checkbox input "true"
click at [473, 135] on span "lock" at bounding box center [471, 132] width 15 height 15
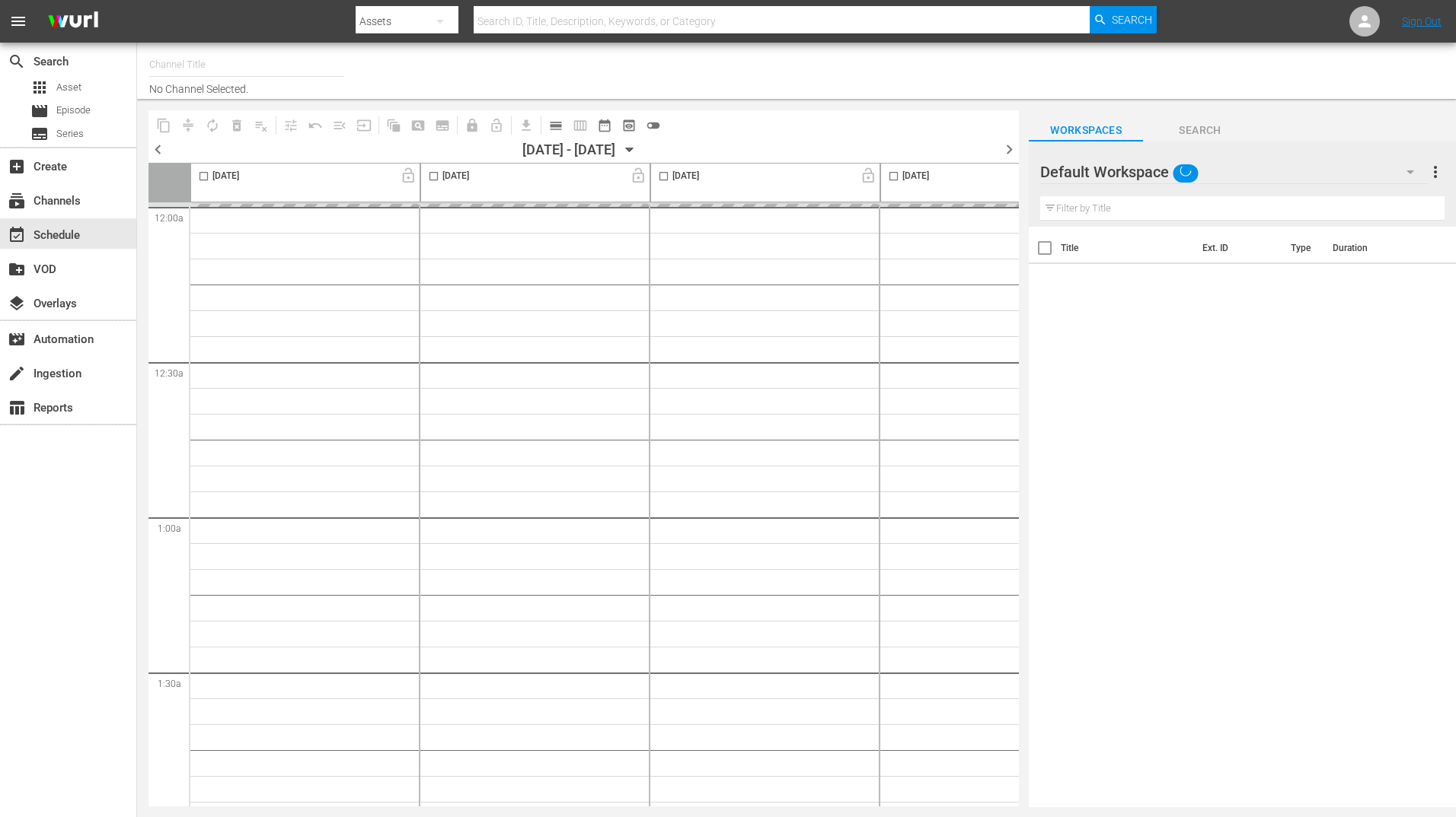
type input "BBC Kids (1229)"
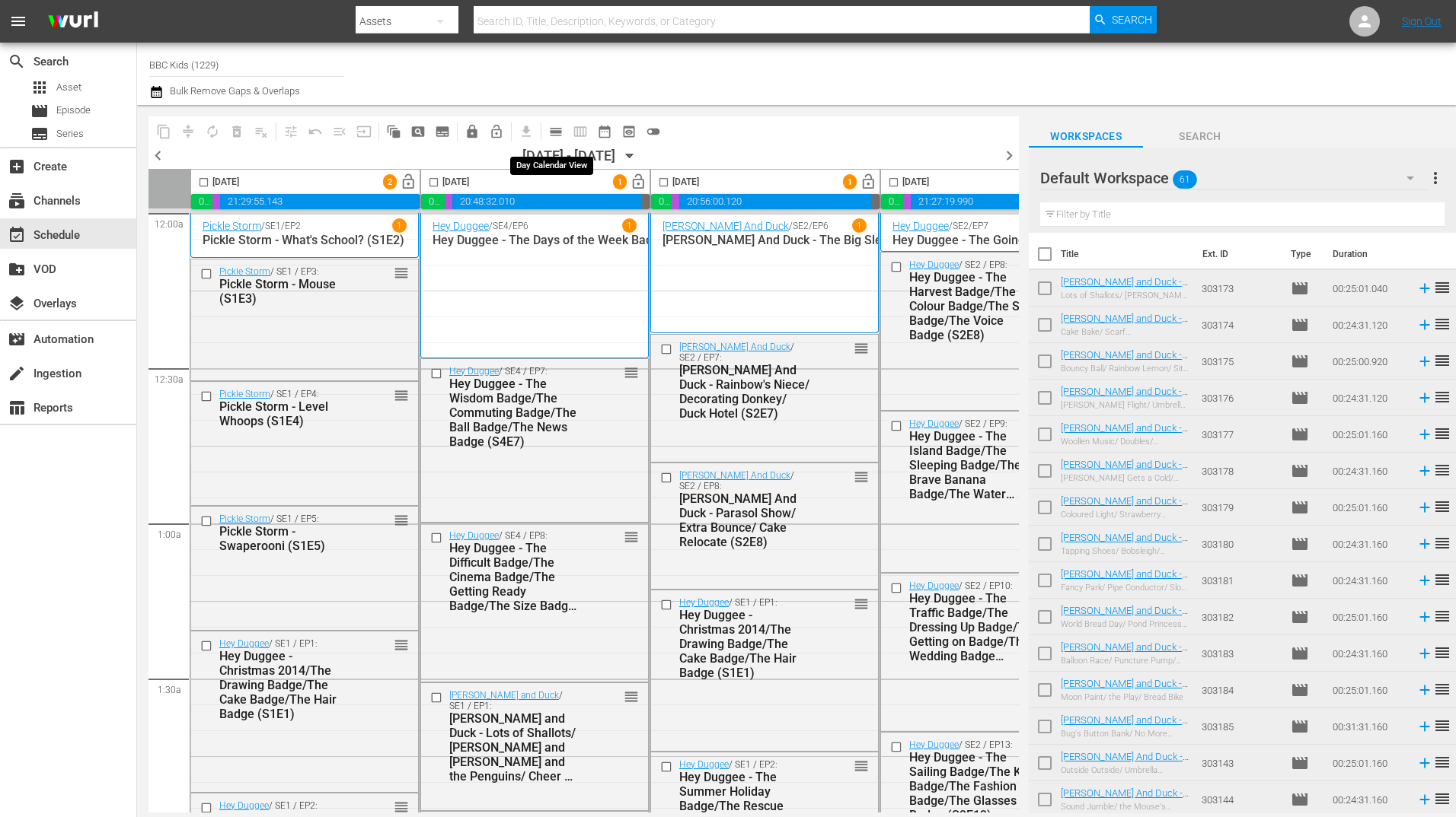
click at [564, 138] on button "calendar_view_day_outlined" at bounding box center [555, 131] width 24 height 24
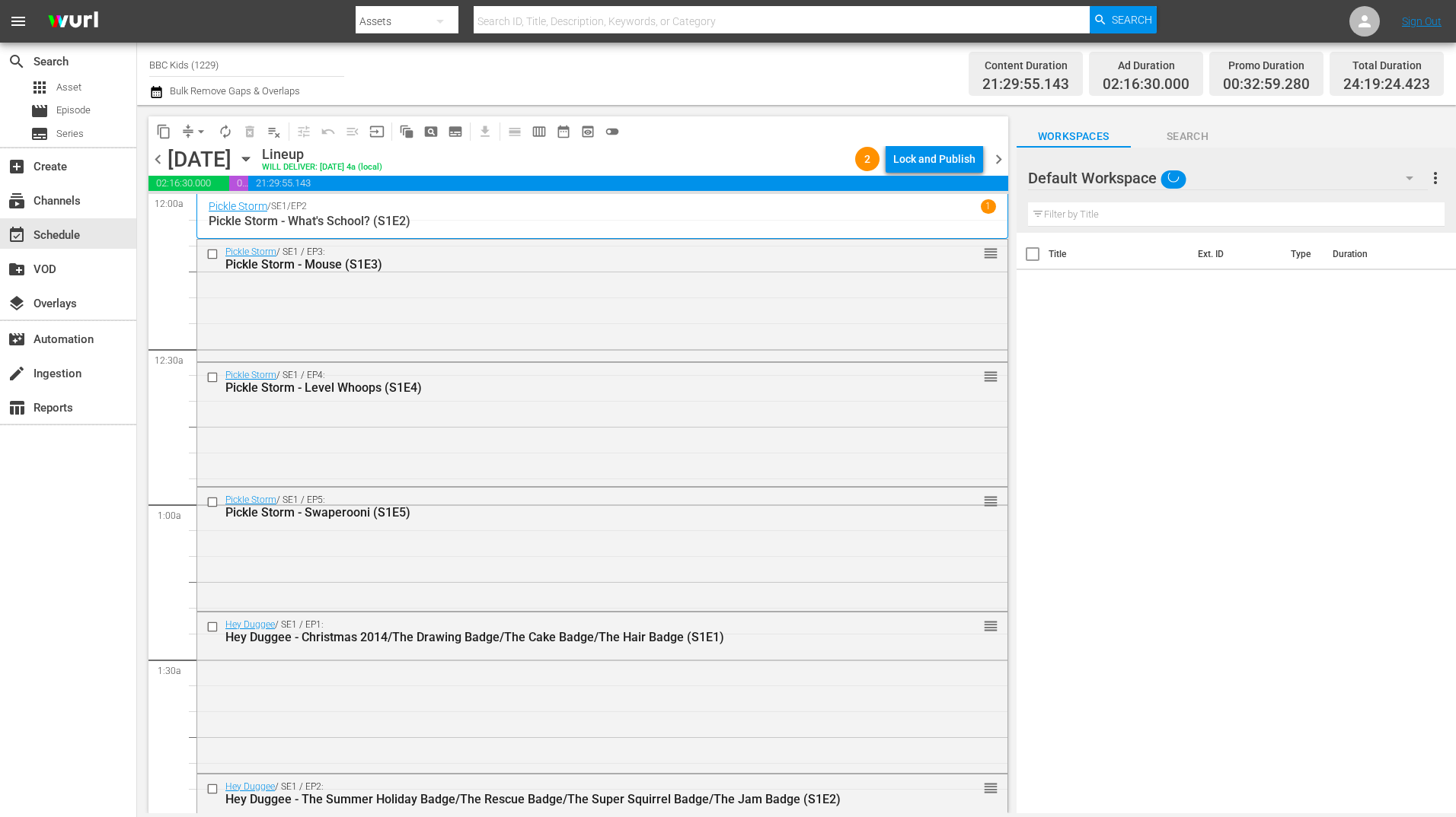
click at [1284, 517] on div "Title Ext. ID Type Duration" at bounding box center [1236, 525] width 439 height 583
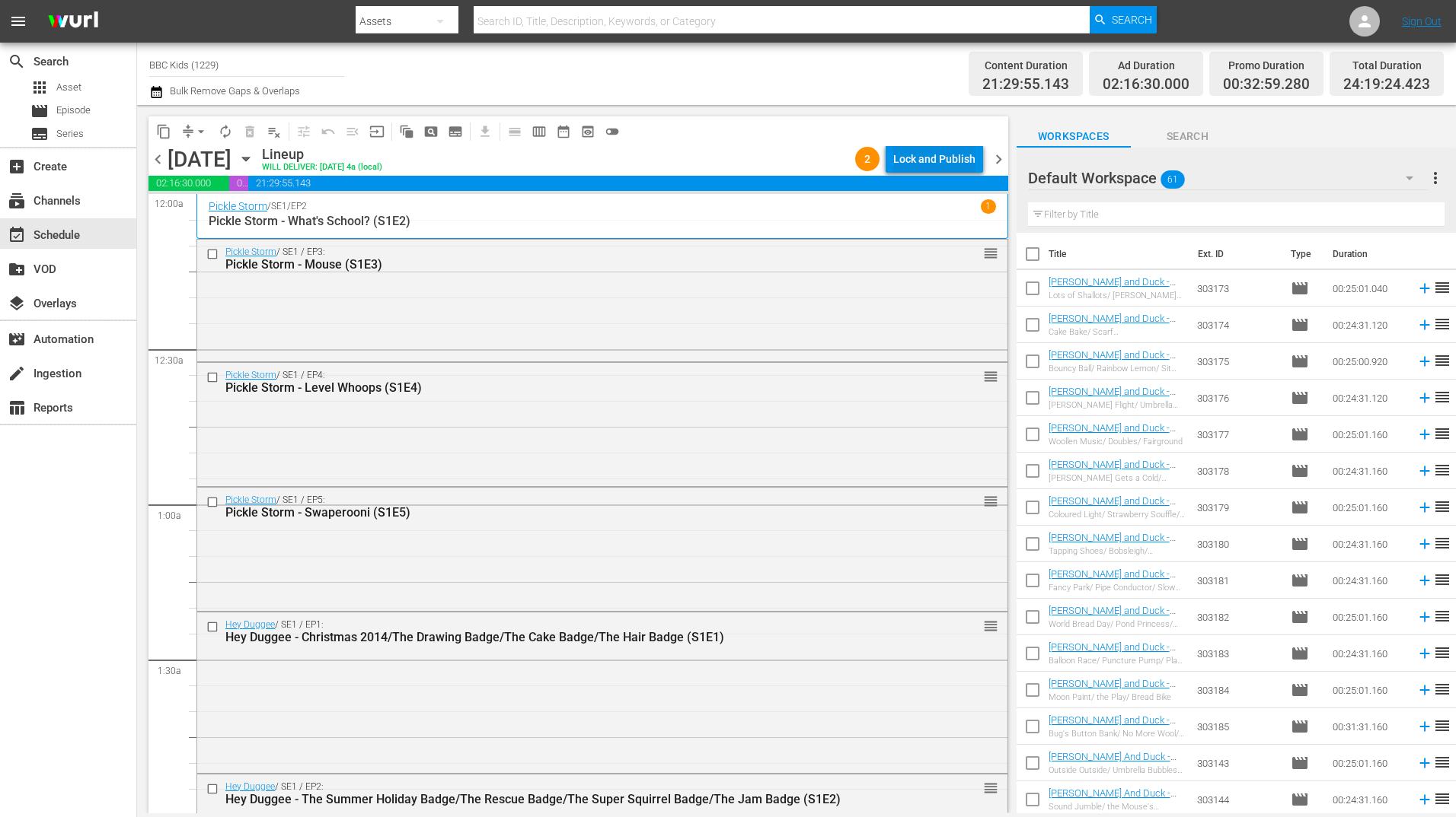
click at [937, 151] on div "Lock and Publish" at bounding box center [934, 159] width 82 height 28
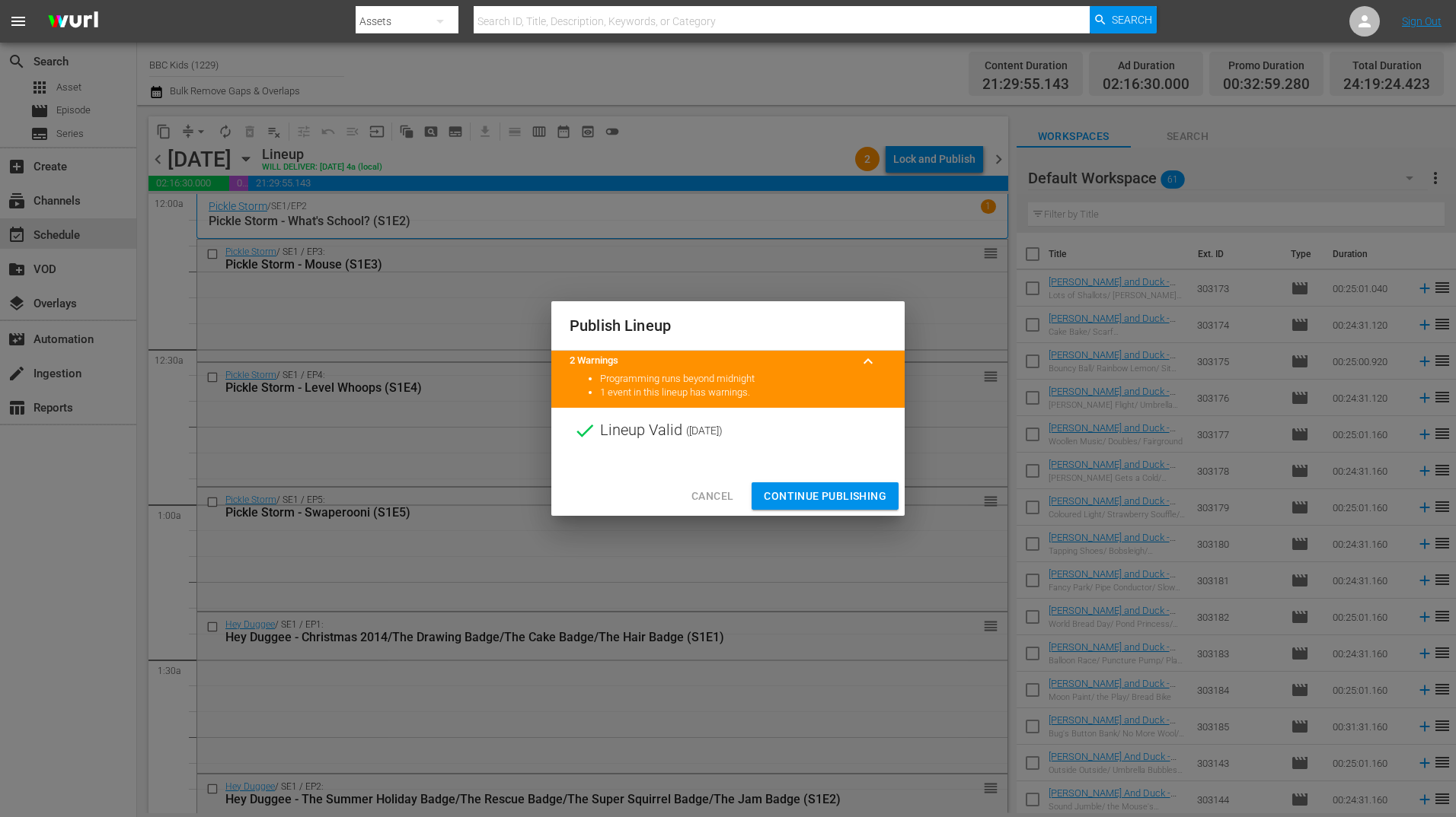
click at [116, 553] on div "Publish Lineup 2 Warnings keyboard_arrow_up Programming runs beyond midnight 1 …" at bounding box center [728, 408] width 1456 height 817
click at [794, 483] on button "Continue Publishing" at bounding box center [825, 497] width 147 height 28
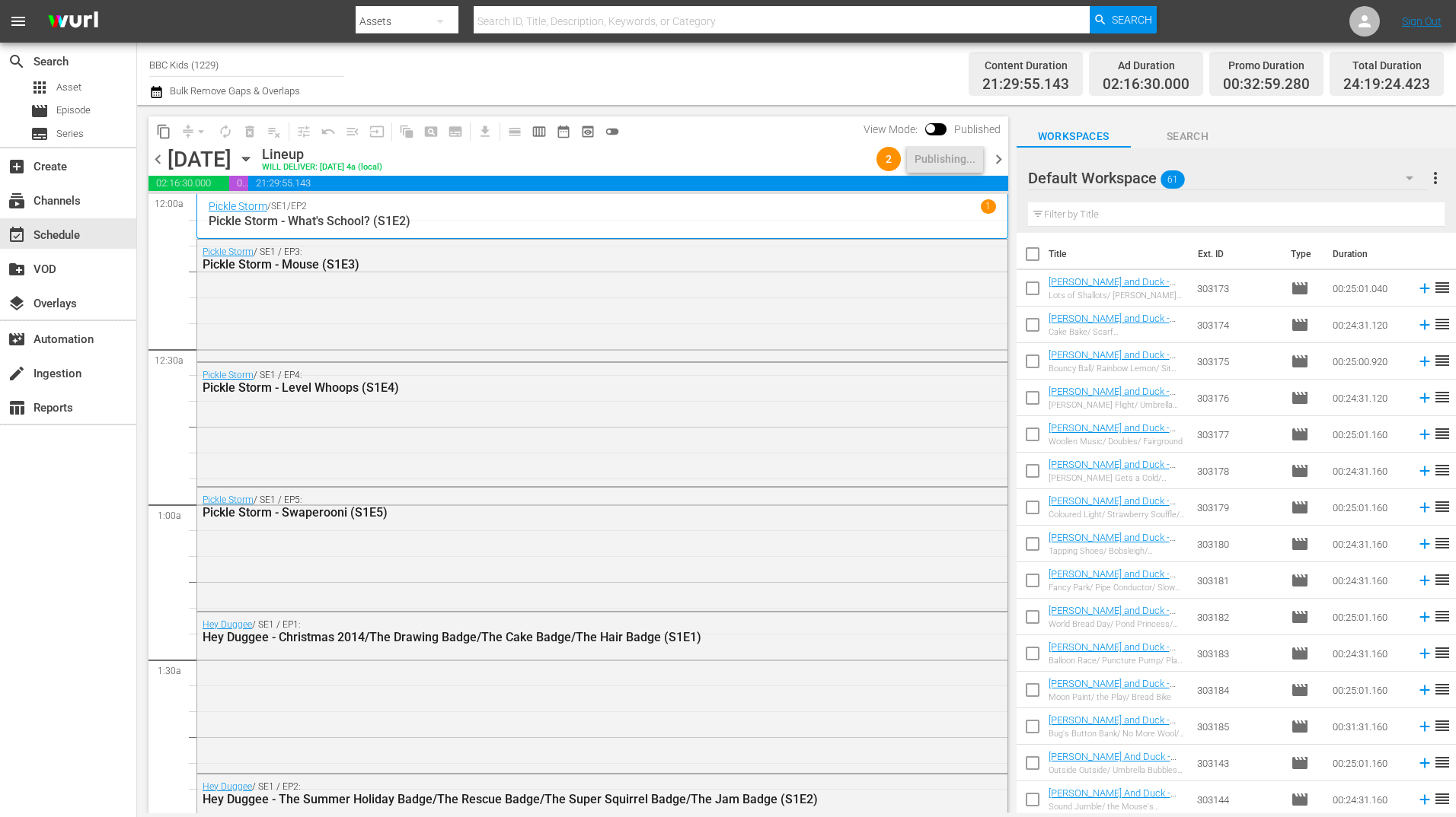
click at [1000, 161] on span "chevron_right" at bounding box center [998, 159] width 19 height 19
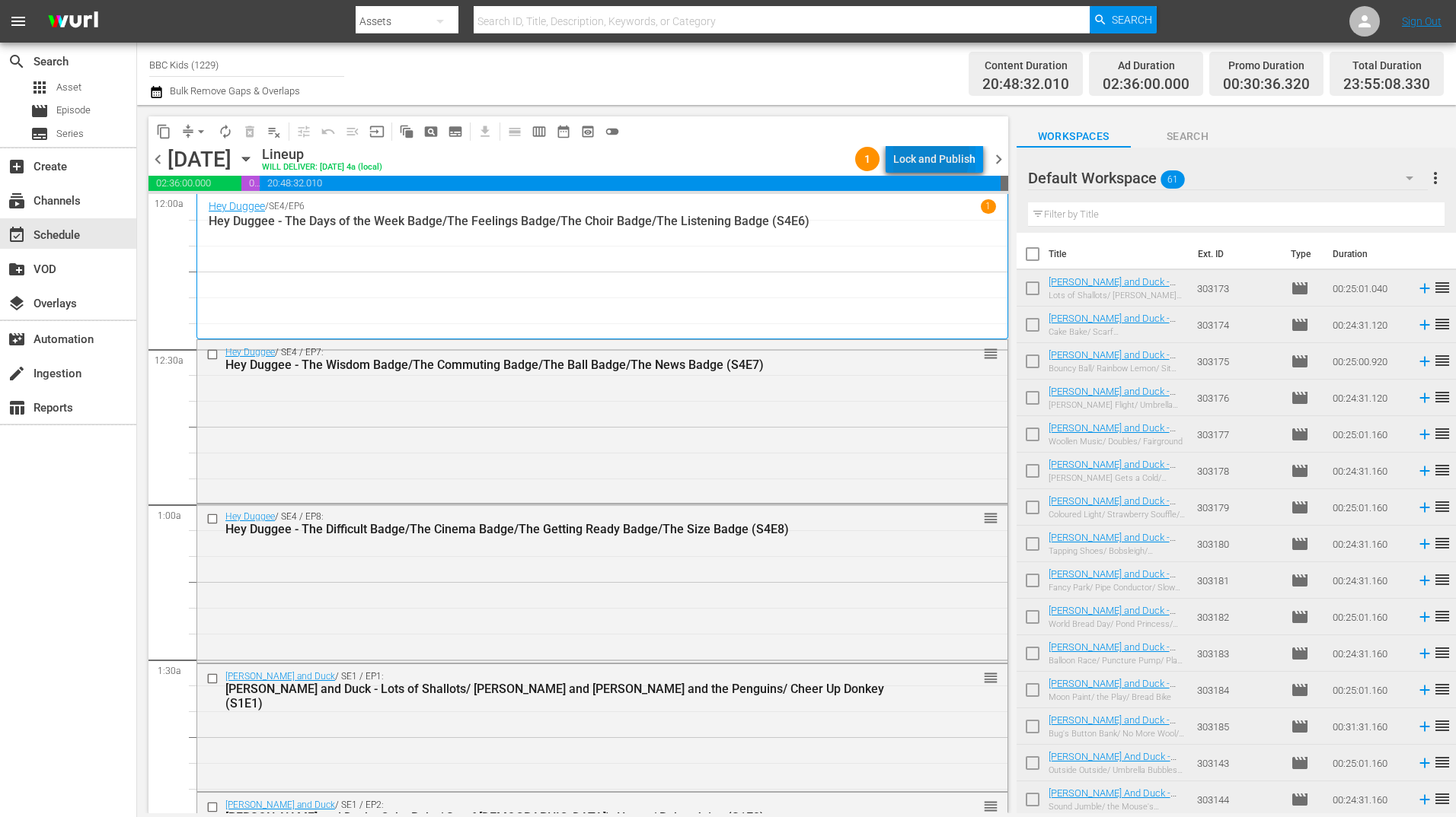
click at [913, 155] on div "Lock and Publish" at bounding box center [934, 159] width 82 height 28
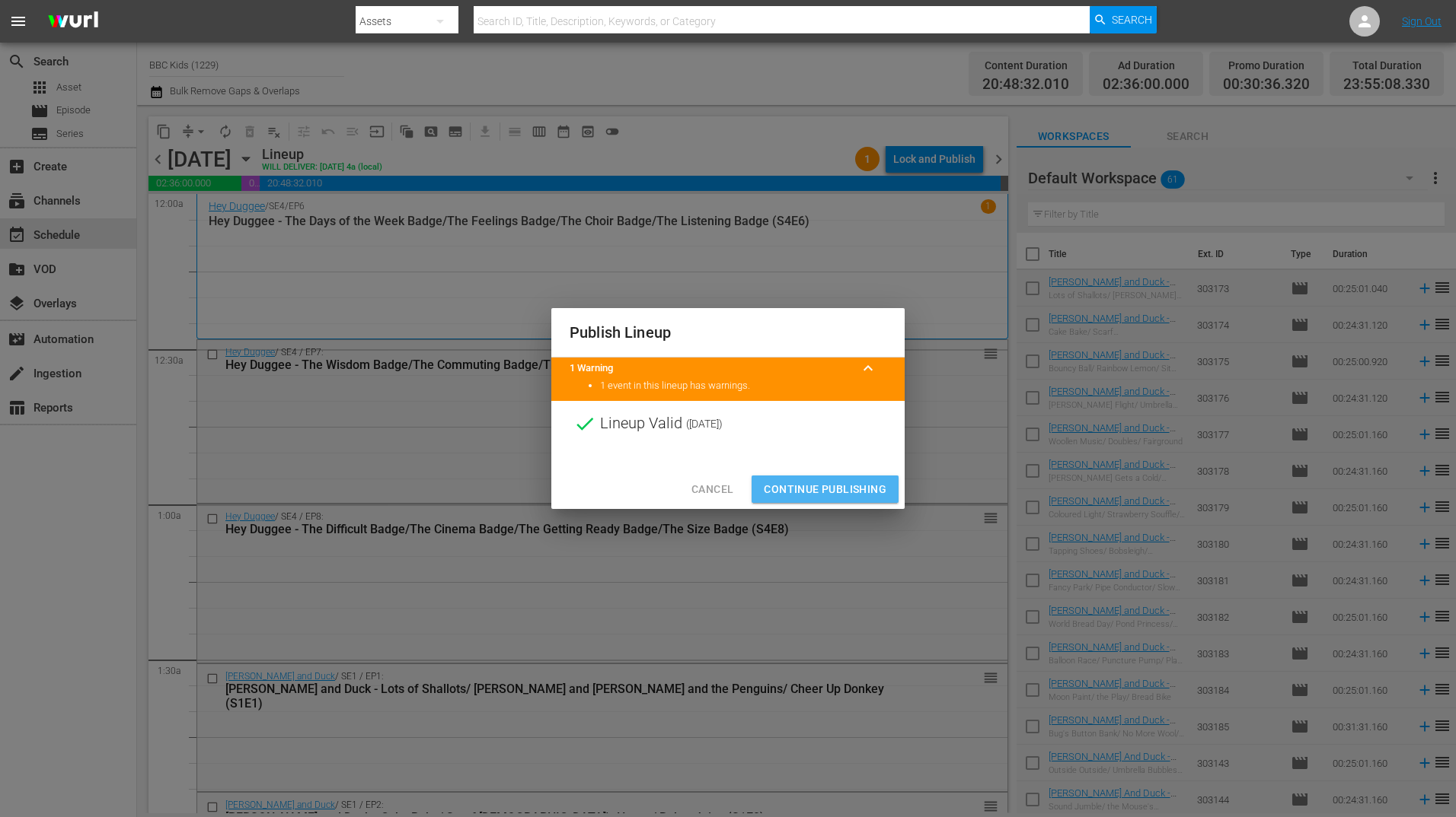
click at [817, 477] on button "Continue Publishing" at bounding box center [825, 490] width 147 height 28
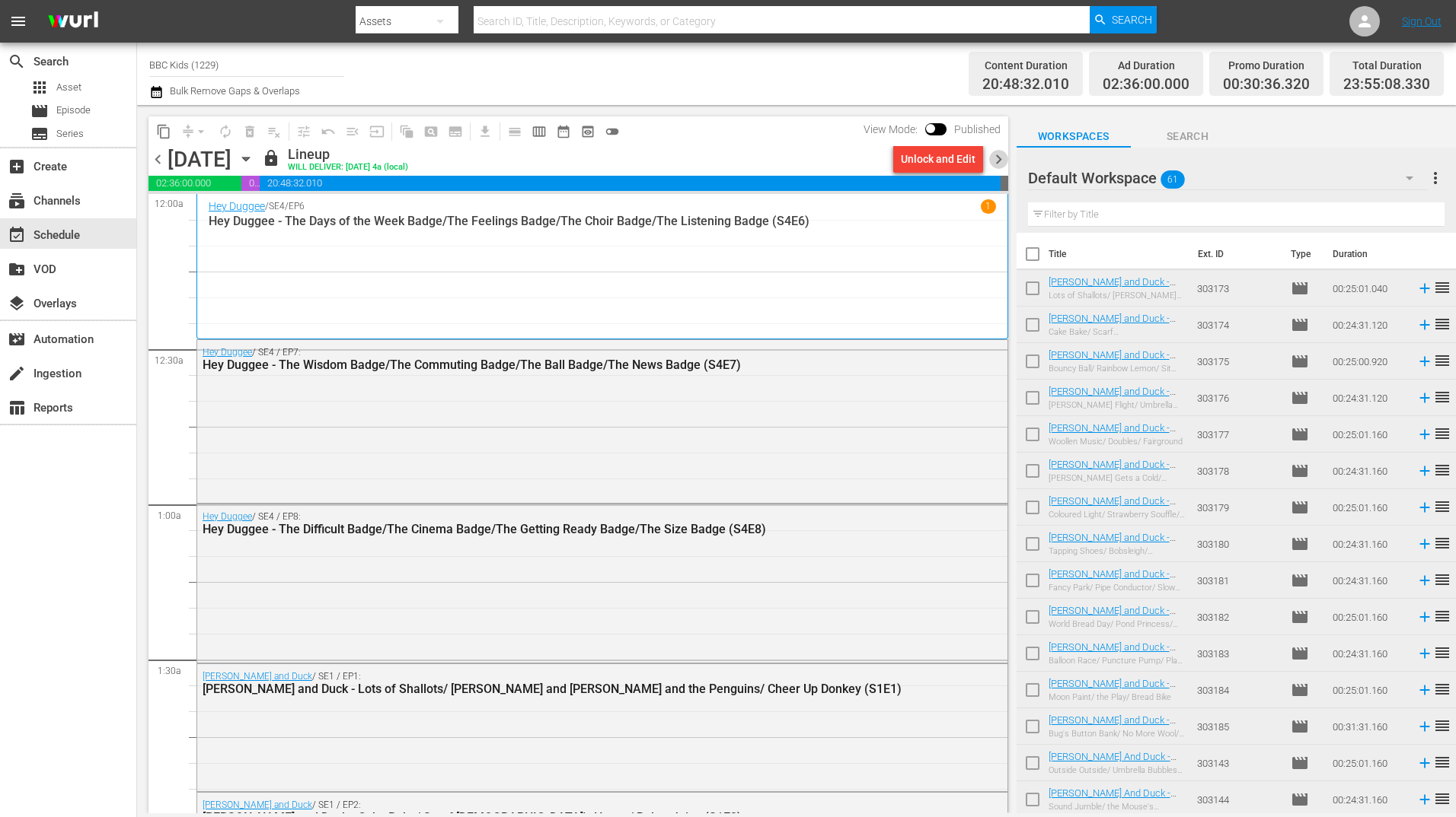
click at [1003, 156] on span "chevron_right" at bounding box center [998, 159] width 19 height 19
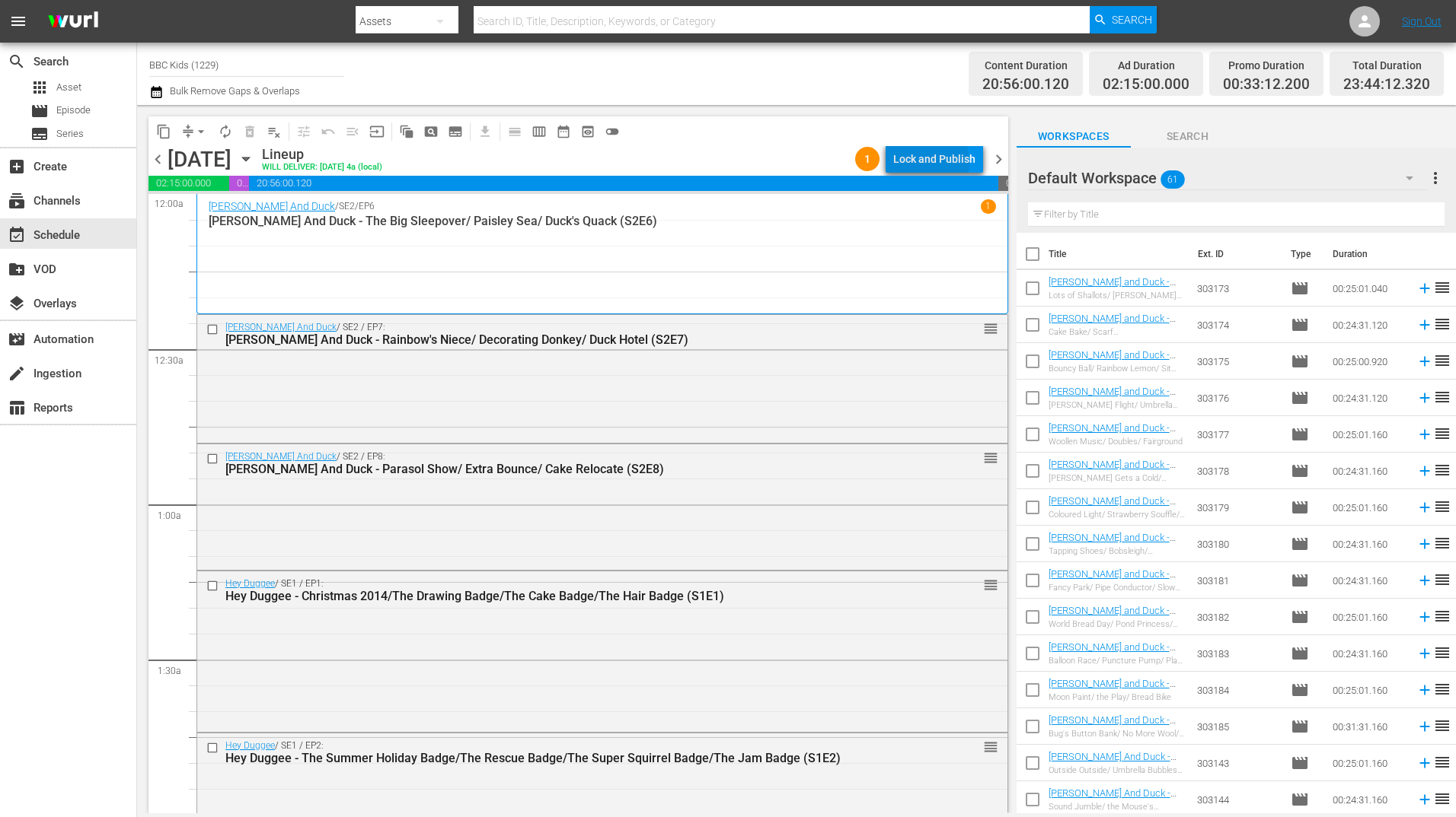
click at [920, 163] on div "Lock and Publish" at bounding box center [934, 159] width 82 height 28
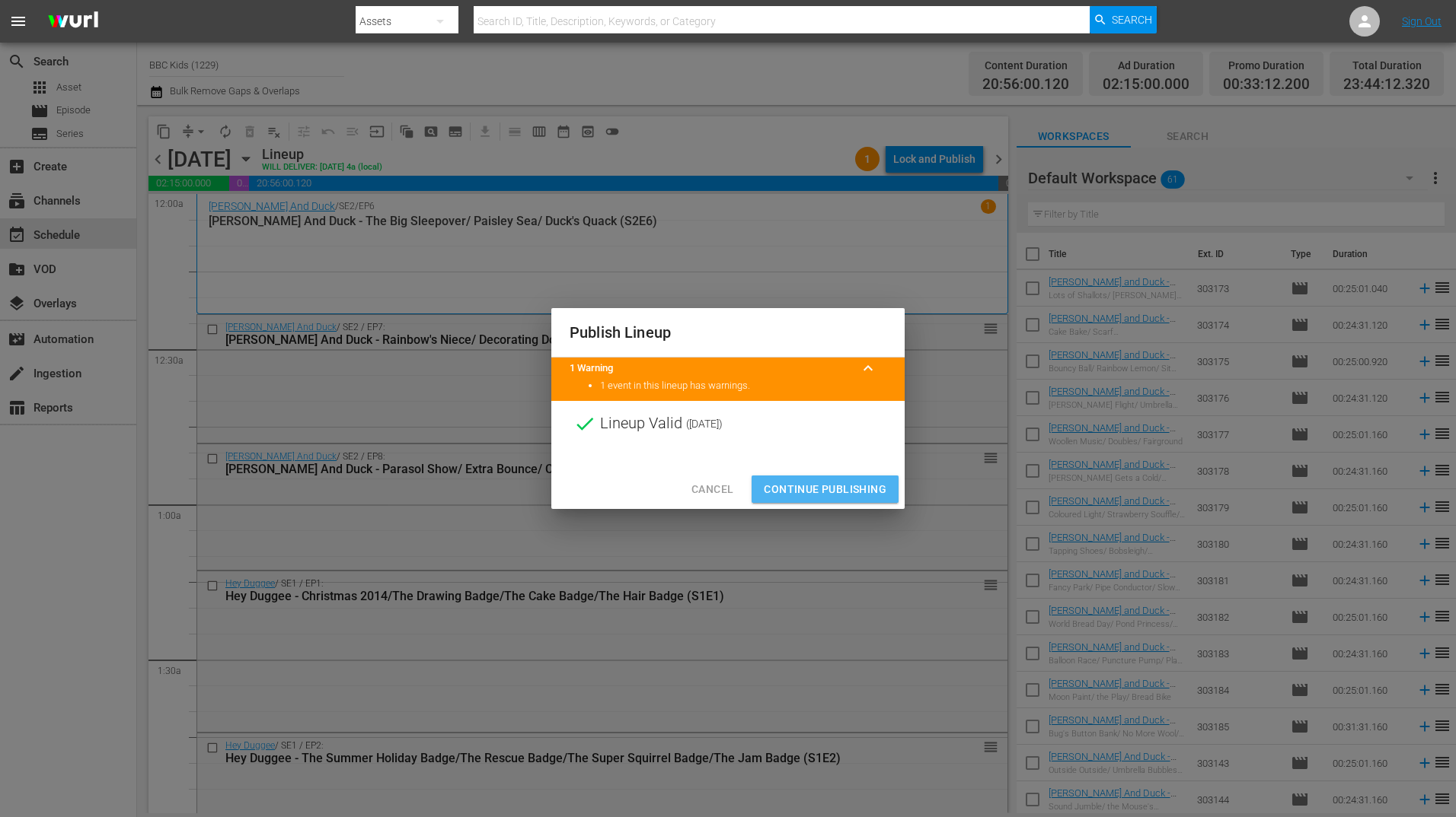
click at [819, 486] on span "Continue Publishing" at bounding box center [825, 489] width 123 height 19
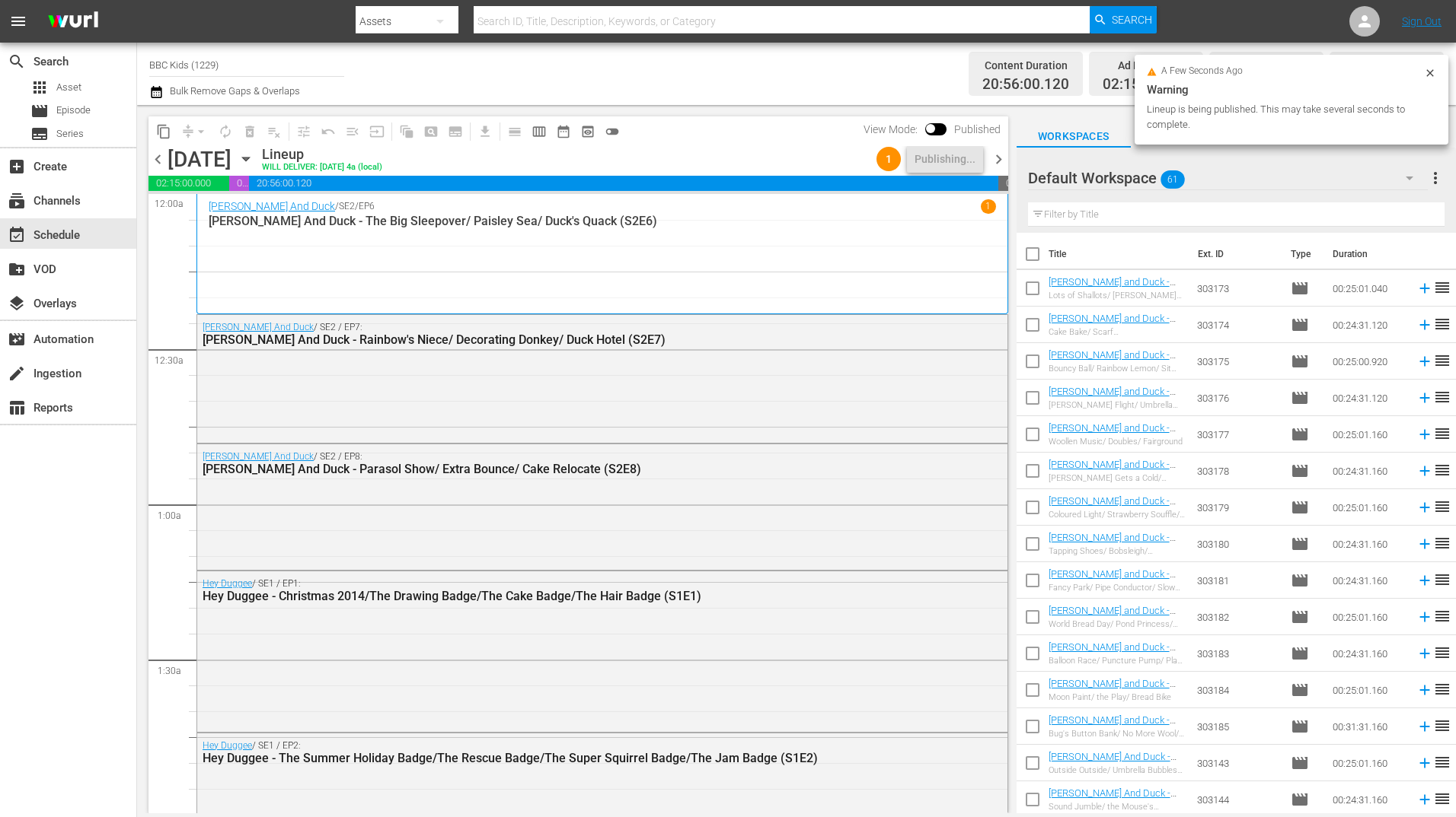
click at [1000, 162] on span "chevron_right" at bounding box center [998, 159] width 19 height 19
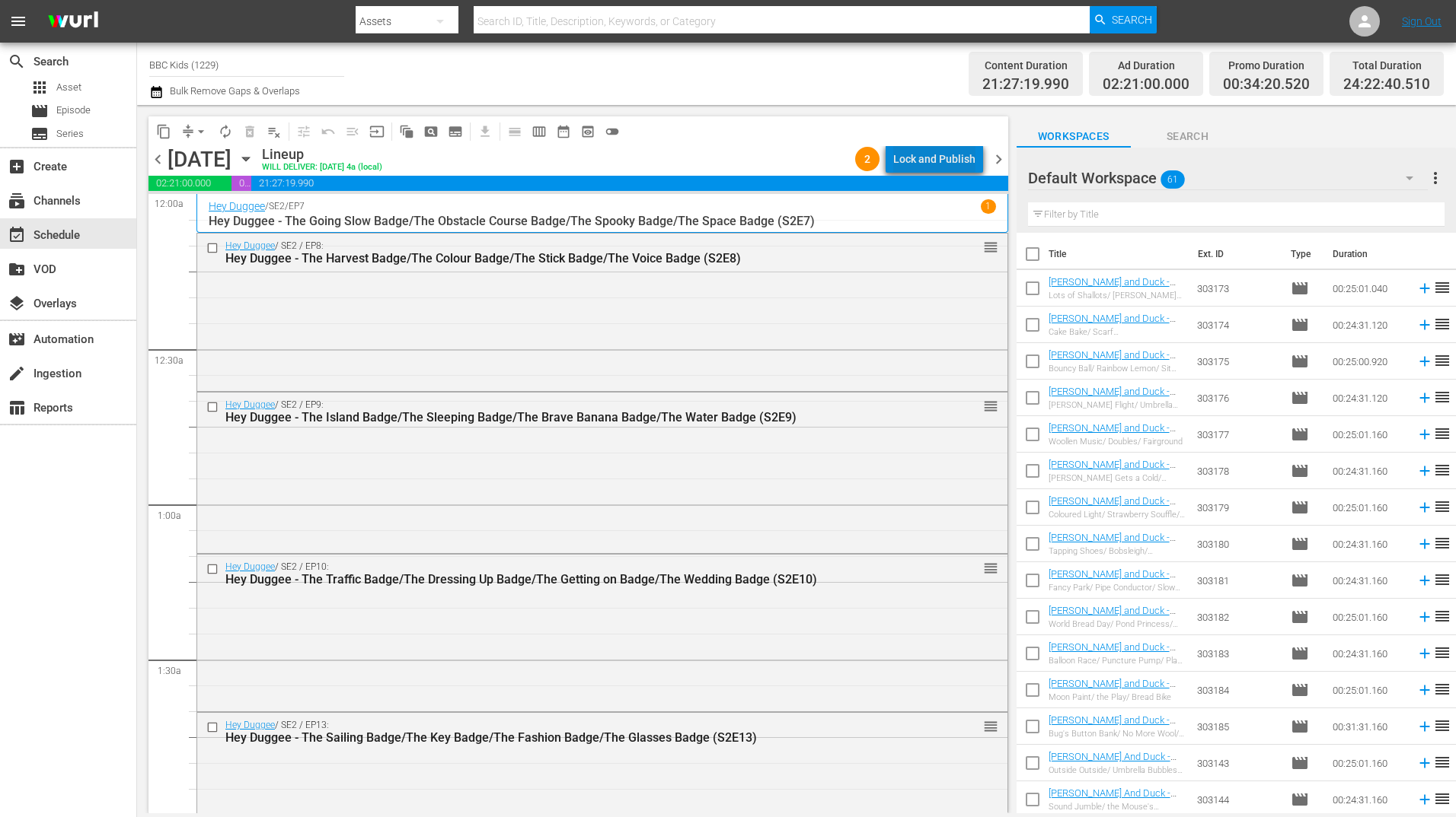
click at [960, 162] on div "Lock and Publish" at bounding box center [934, 159] width 82 height 28
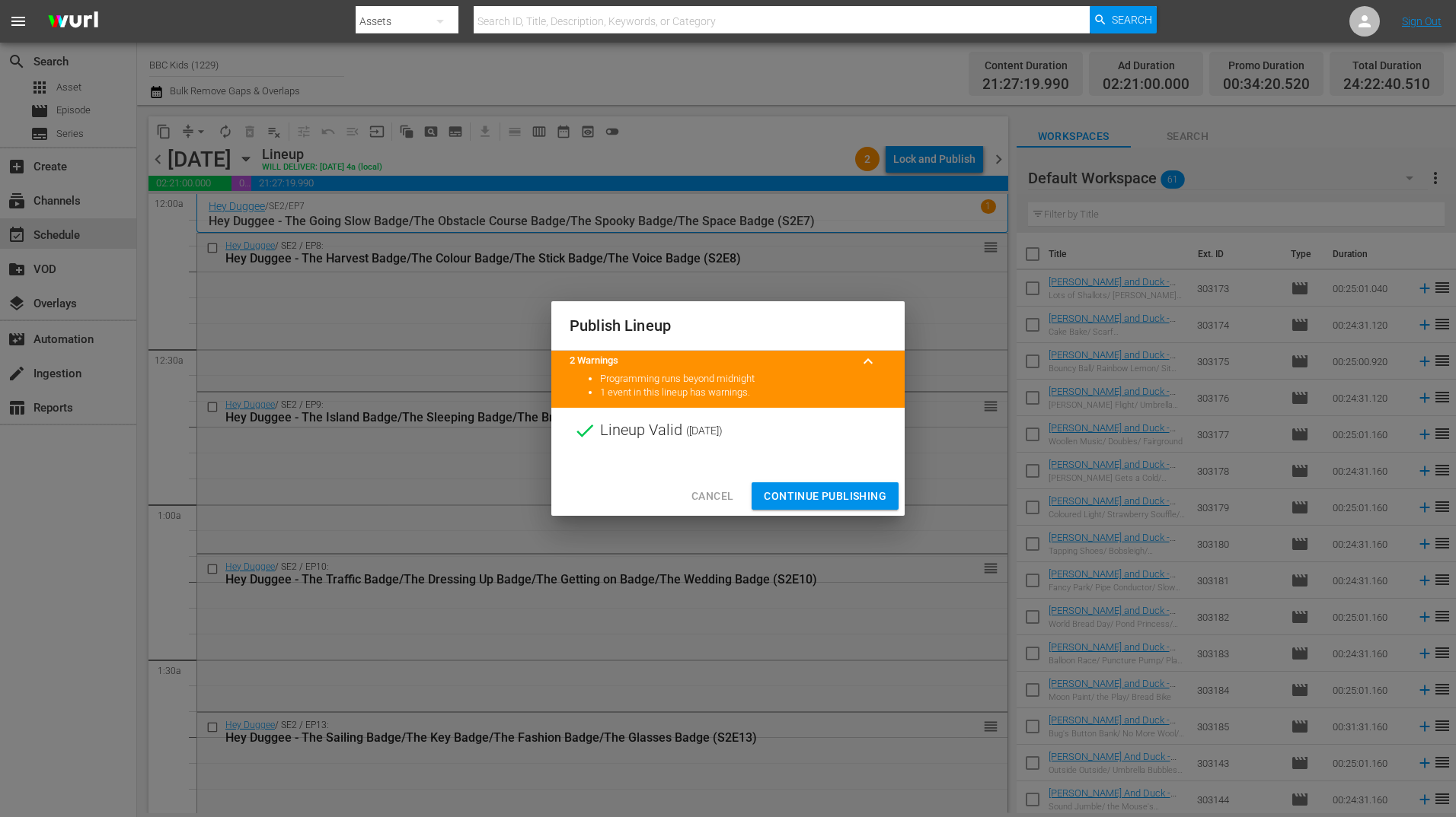
click at [816, 489] on span "Continue Publishing" at bounding box center [825, 496] width 123 height 19
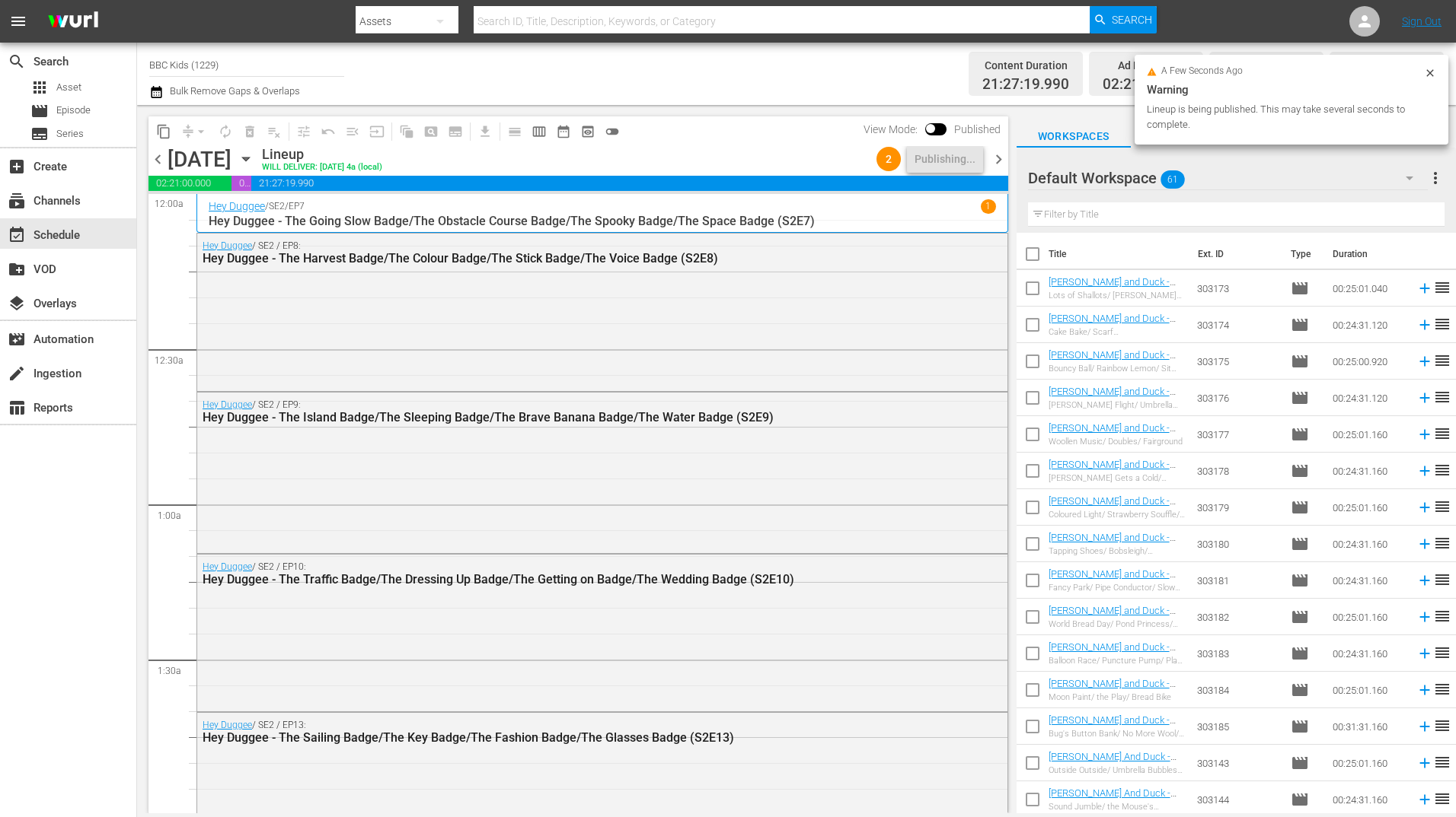
click at [1002, 158] on span "chevron_right" at bounding box center [998, 159] width 19 height 19
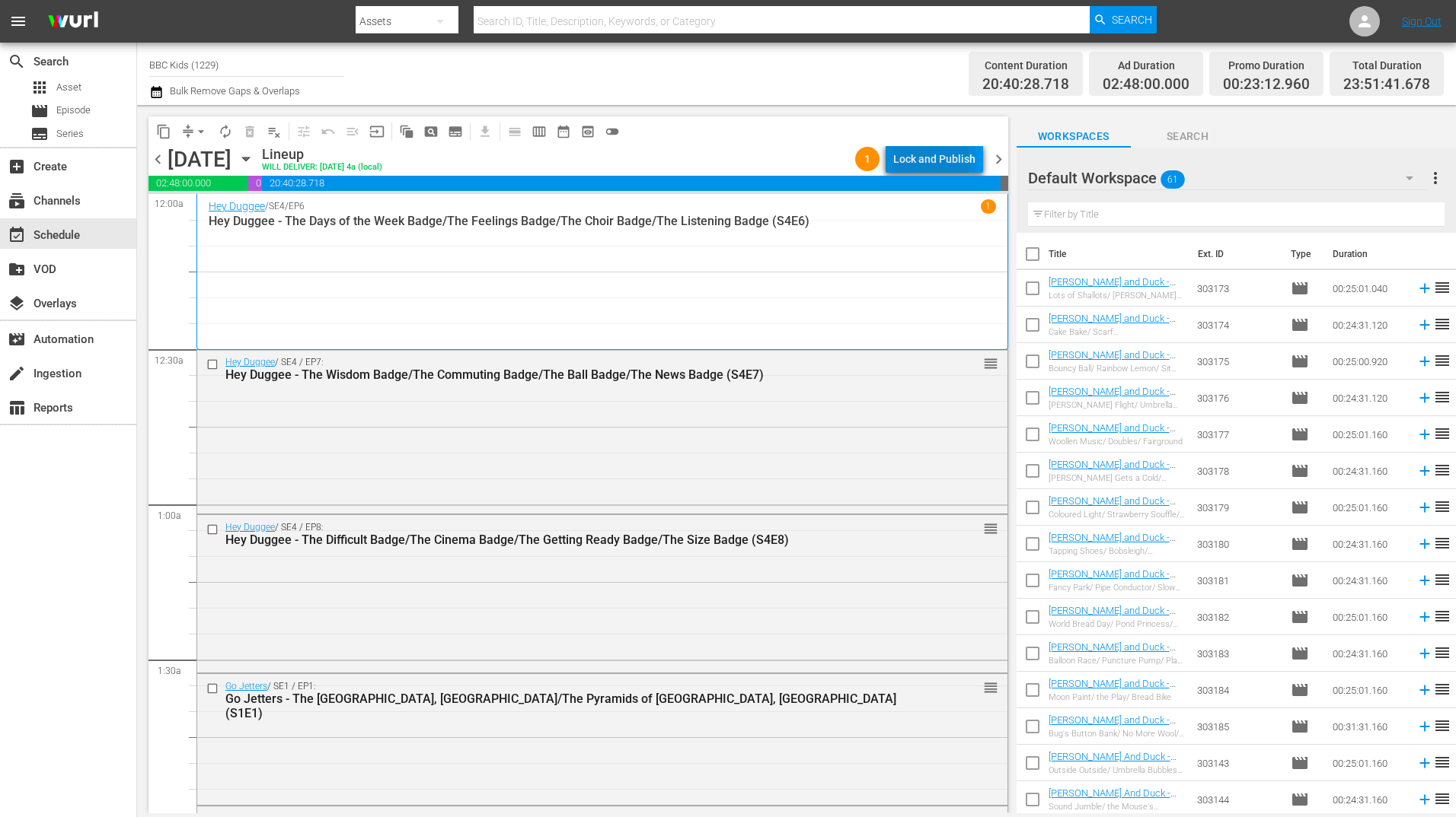
click at [927, 161] on div "Lock and Publish" at bounding box center [934, 159] width 82 height 28
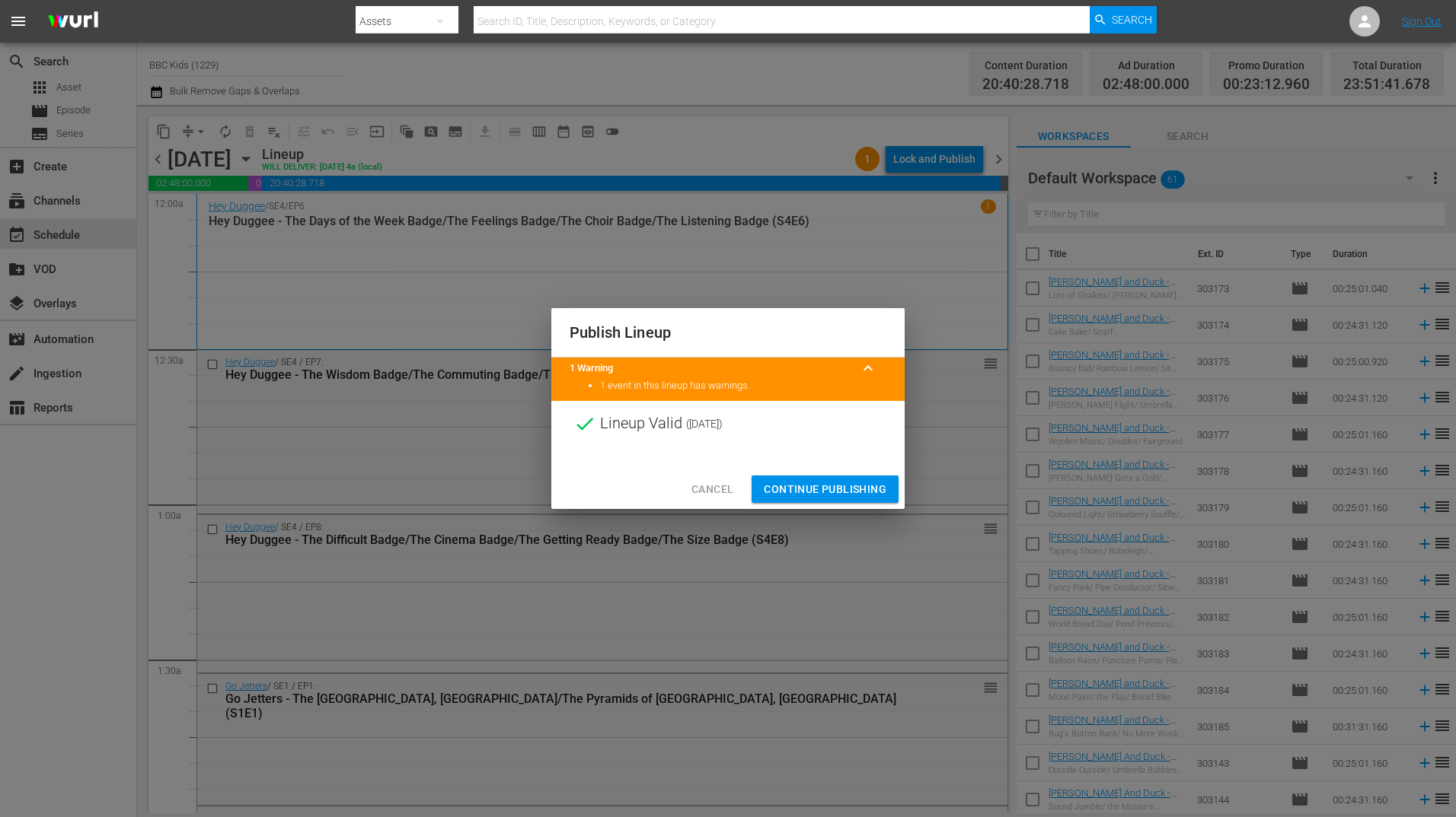
click at [804, 492] on span "Continue Publishing" at bounding box center [825, 489] width 123 height 19
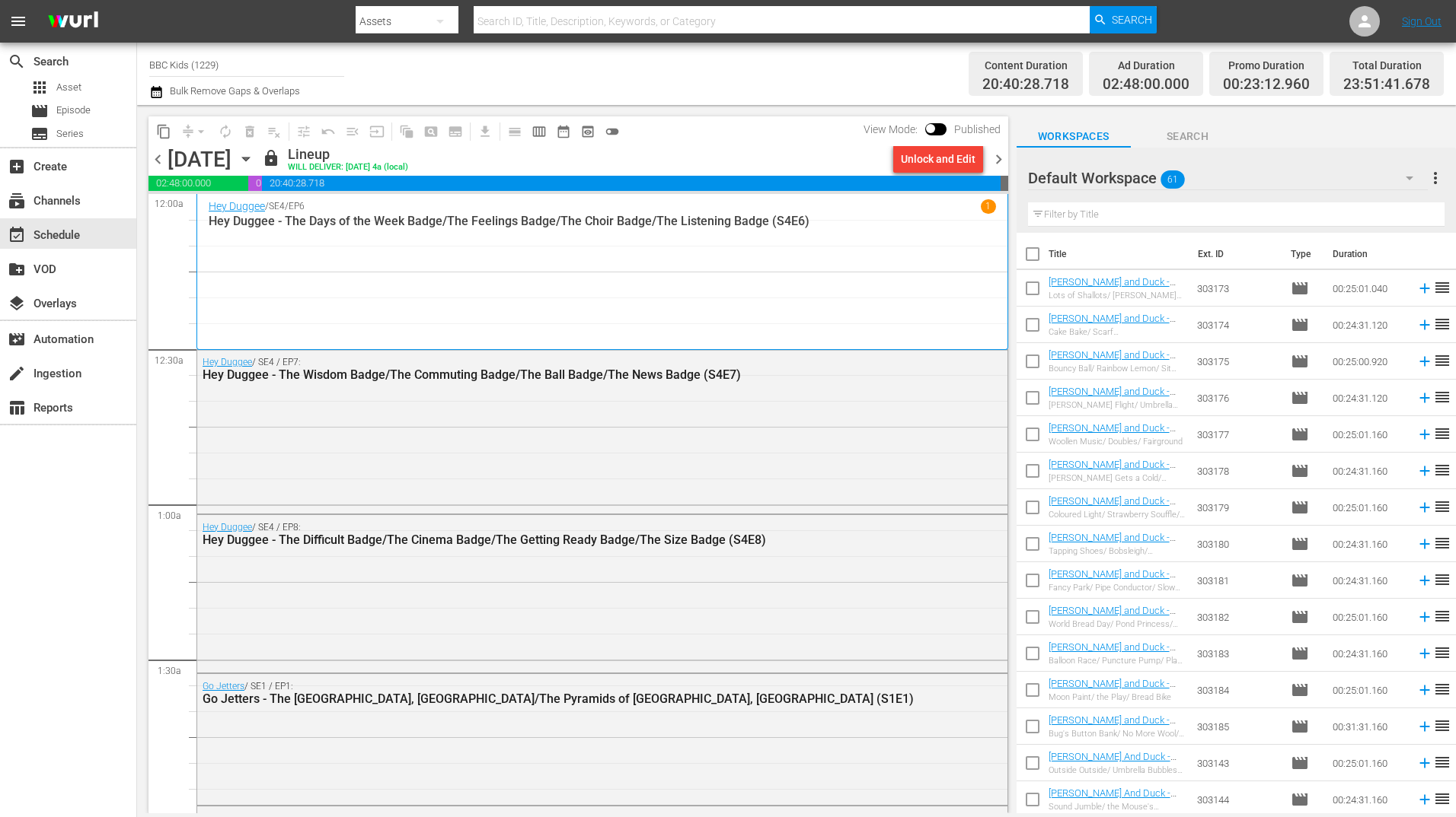
click at [1001, 158] on span "chevron_right" at bounding box center [998, 159] width 19 height 19
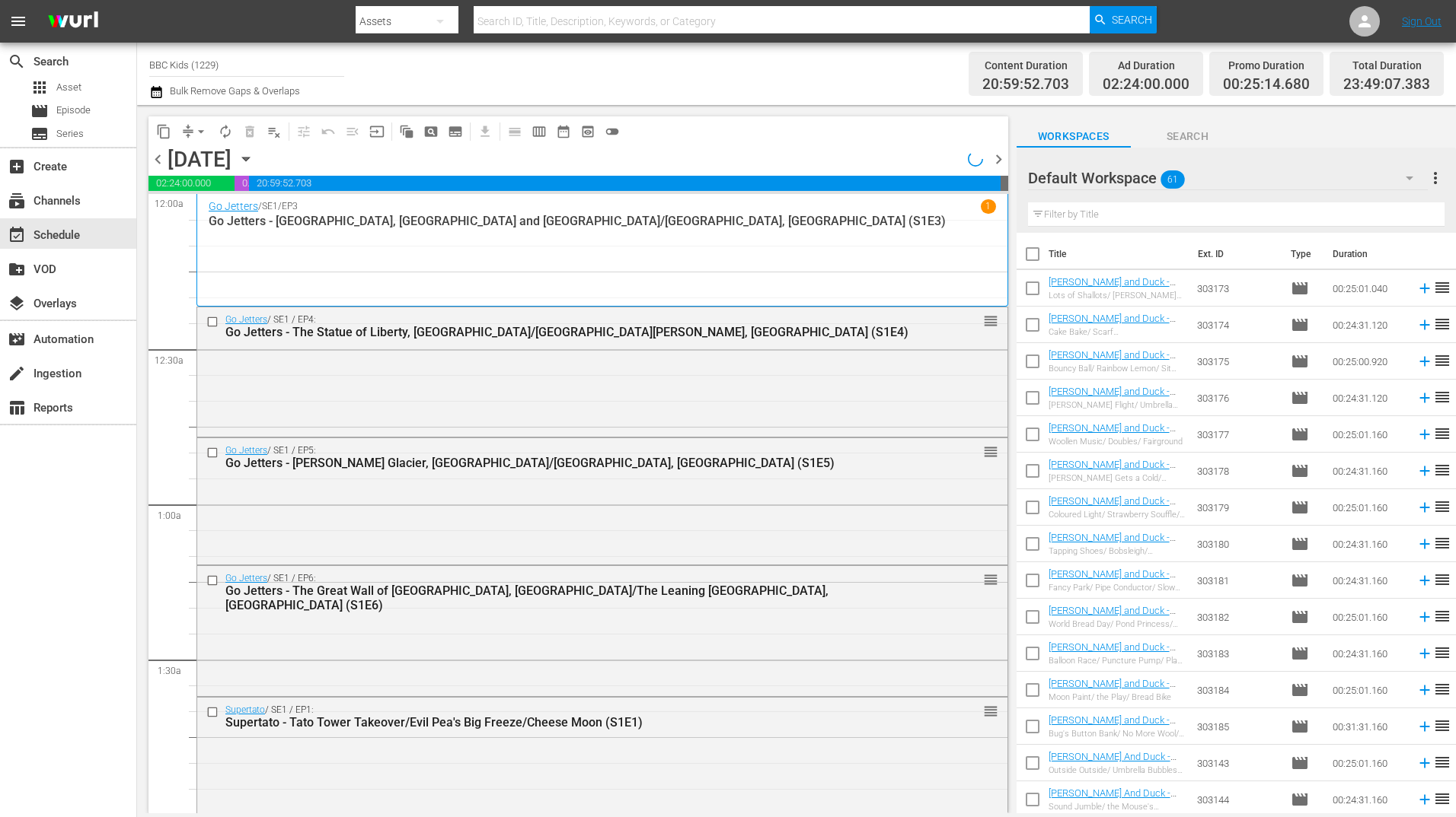
click at [1268, 128] on div "Workspaces Search" at bounding box center [1236, 132] width 439 height 30
click at [936, 164] on div "Lock and Publish" at bounding box center [934, 159] width 82 height 28
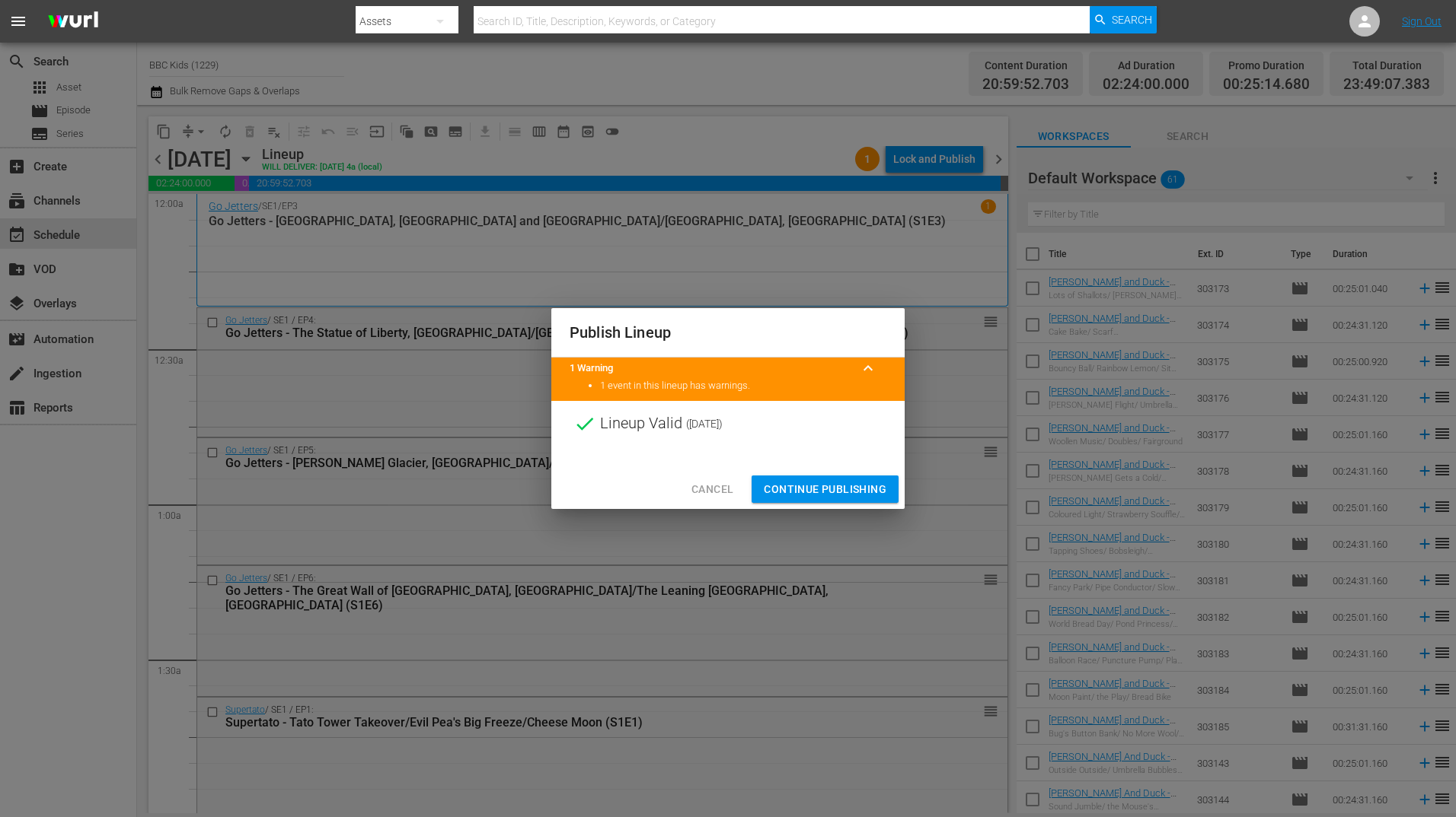
click at [839, 492] on span "Continue Publishing" at bounding box center [825, 489] width 123 height 19
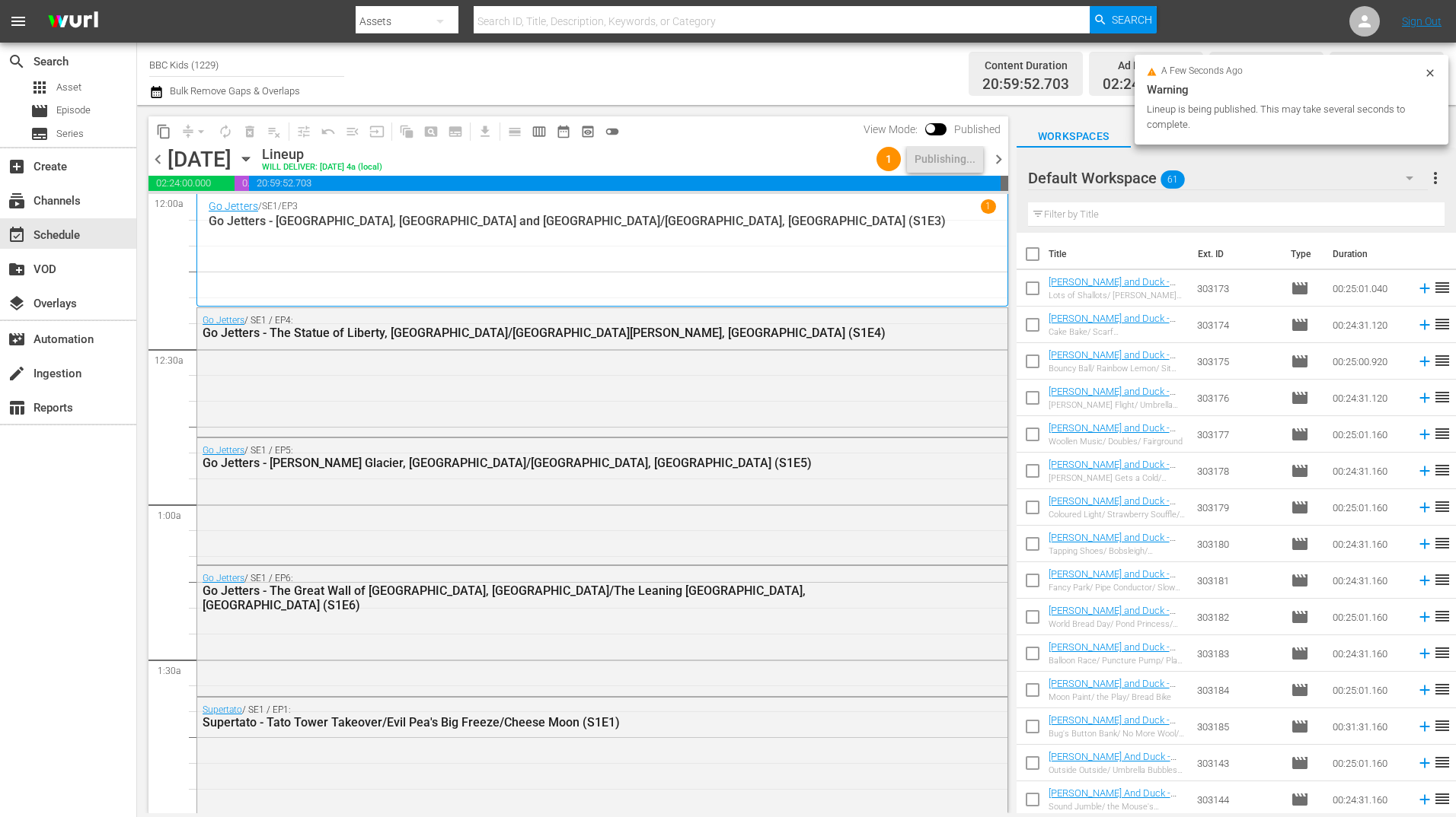
click at [999, 164] on span "chevron_right" at bounding box center [998, 159] width 19 height 19
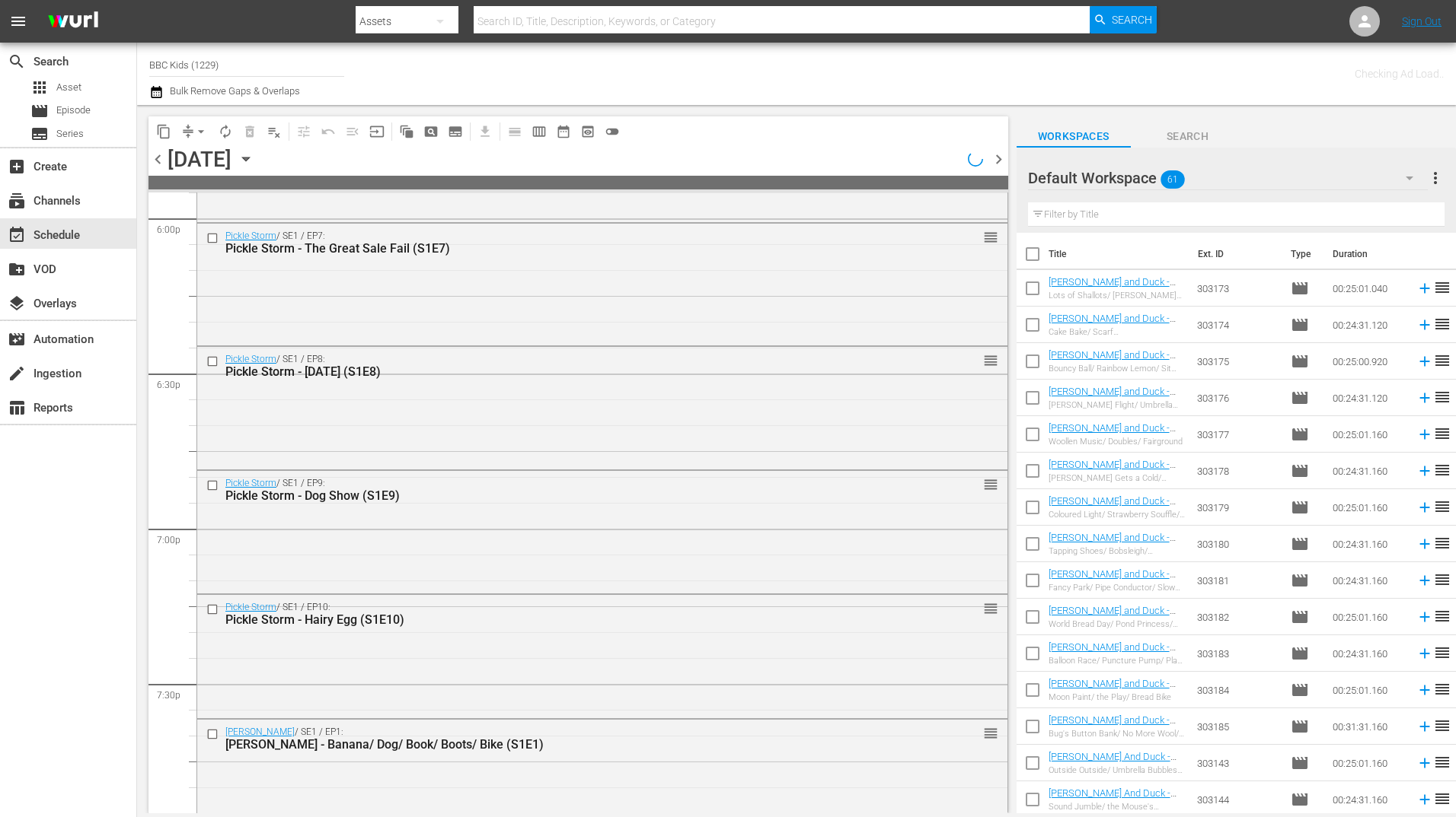
scroll to position [6921, 0]
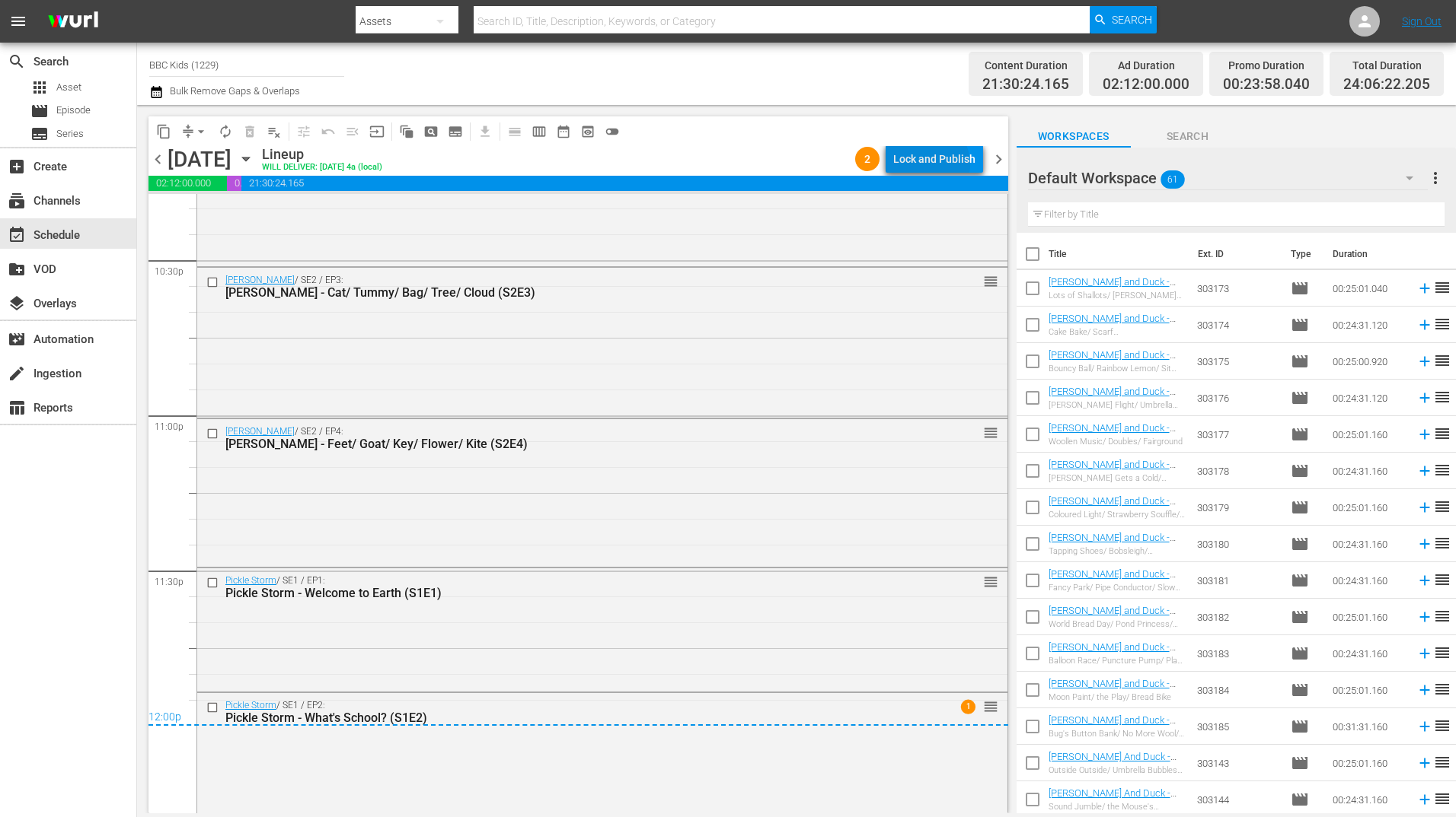
click at [928, 164] on div "Lock and Publish" at bounding box center [934, 159] width 82 height 28
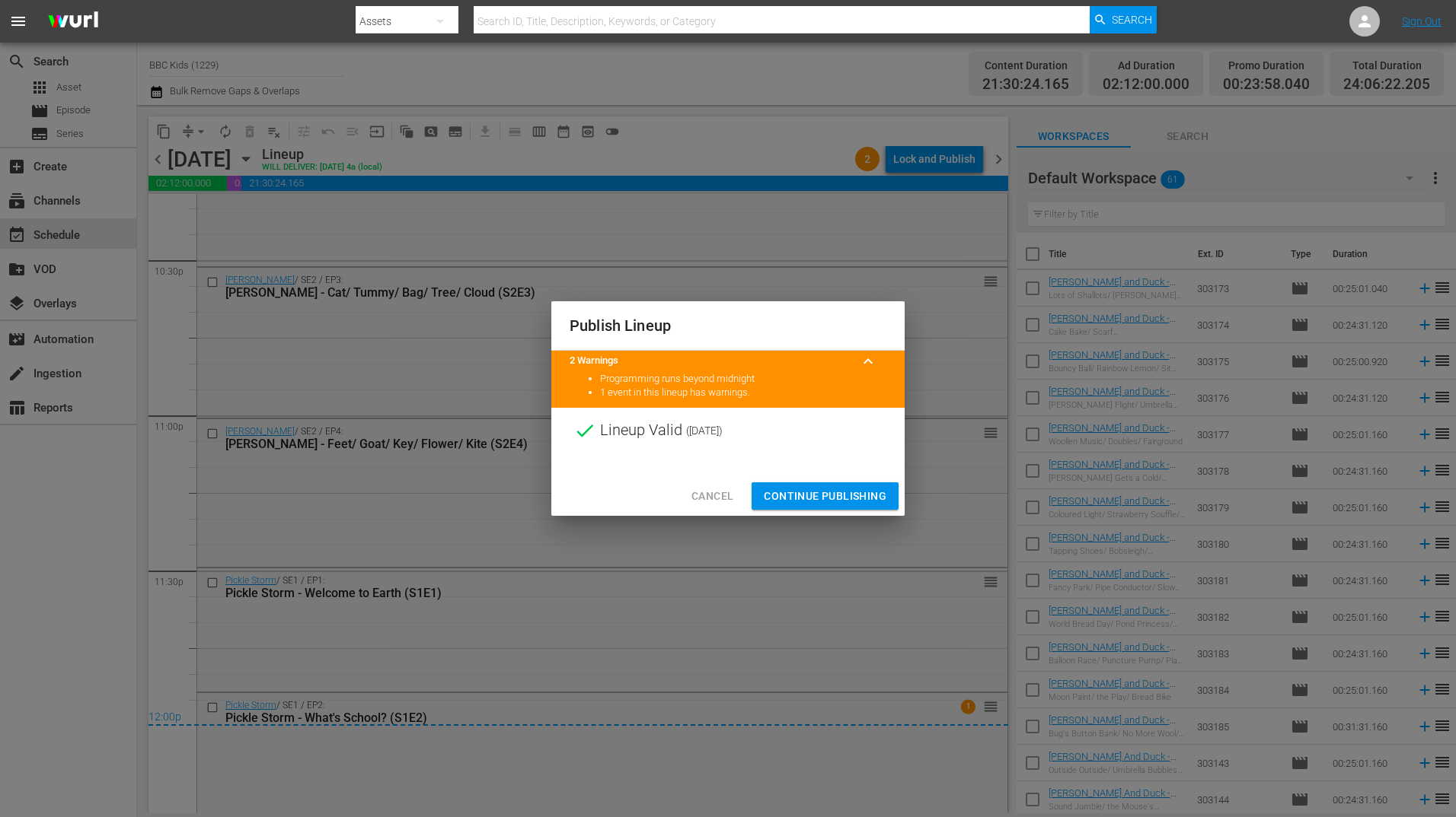
click at [828, 489] on span "Continue Publishing" at bounding box center [825, 496] width 123 height 19
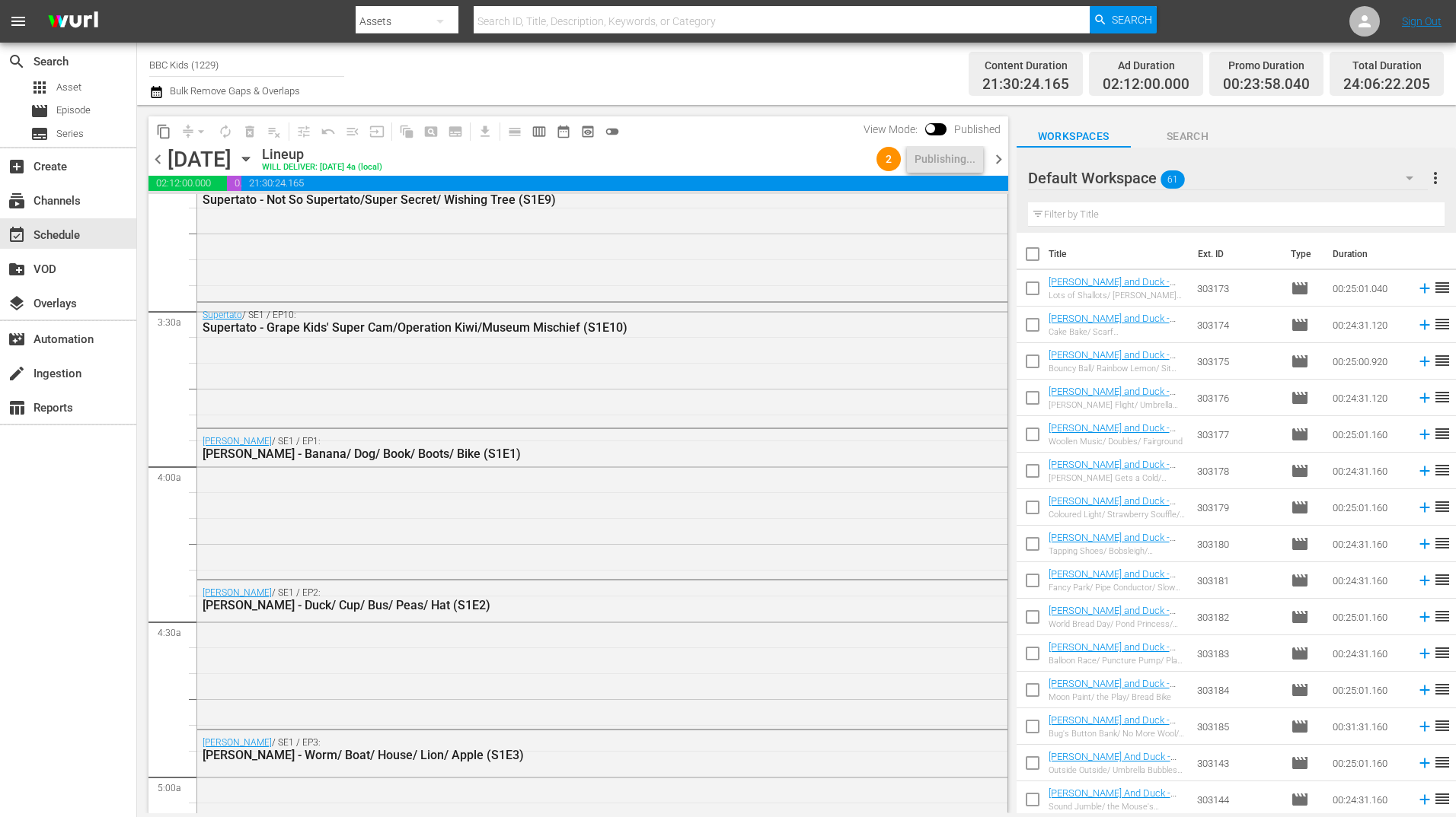
scroll to position [0, 0]
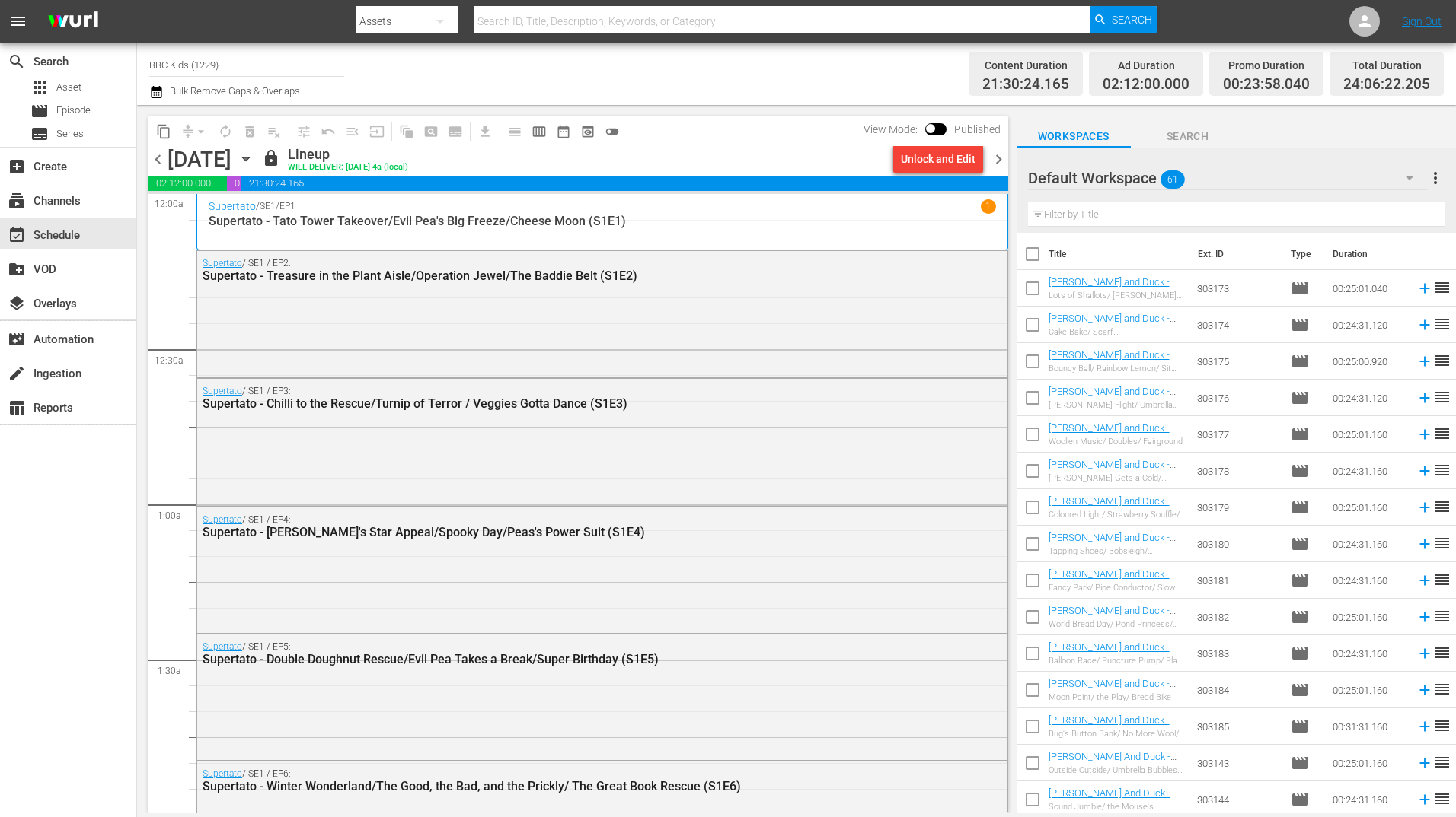
click at [801, 55] on div "Channel Title BBC Kids (1229) Bulk Remove Gaps & Overlaps" at bounding box center [503, 74] width 706 height 55
